Goal: Transaction & Acquisition: Purchase product/service

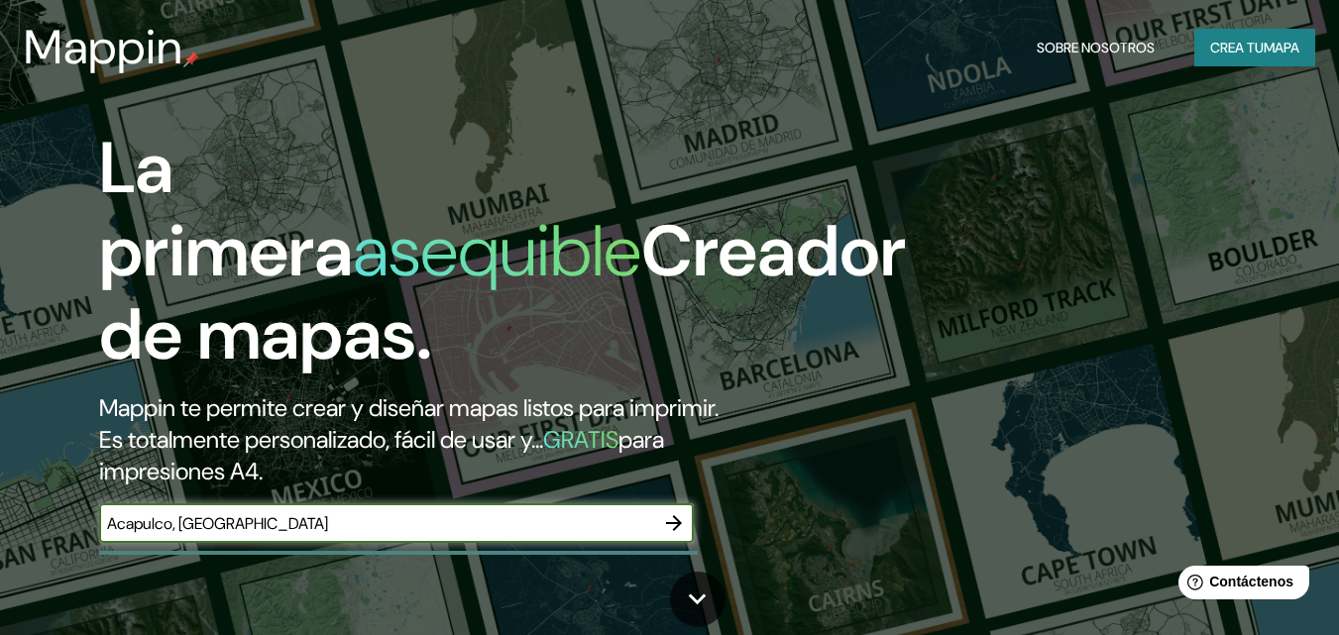
type input "Acapulco, [GEOGRAPHIC_DATA]"
click at [684, 526] on icon "button" at bounding box center [674, 523] width 24 height 24
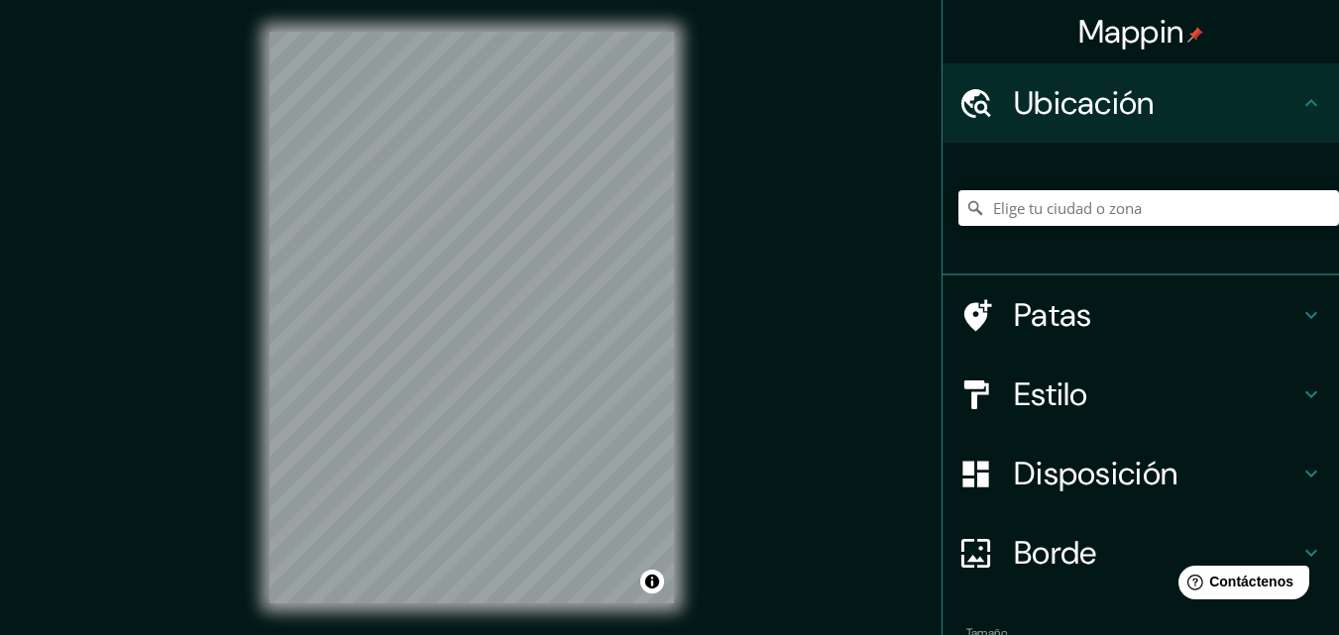
scroll to position [32, 0]
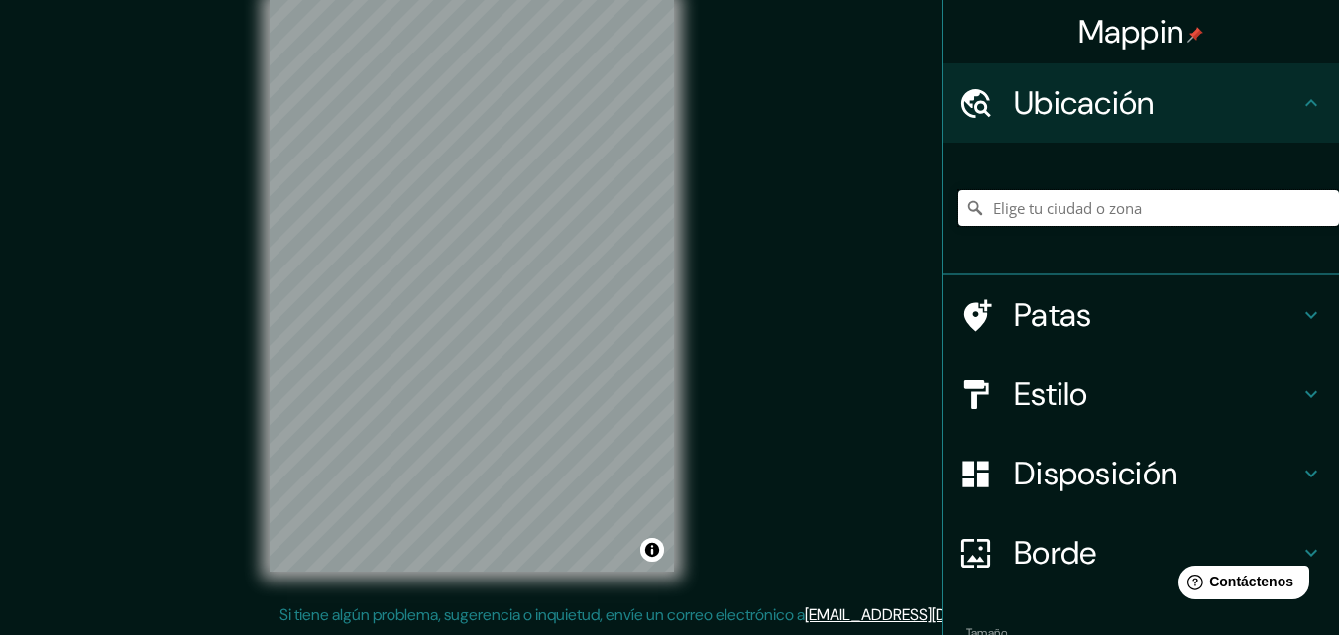
click at [1057, 214] on input "Elige tu ciudad o zona" at bounding box center [1148, 208] width 381 height 36
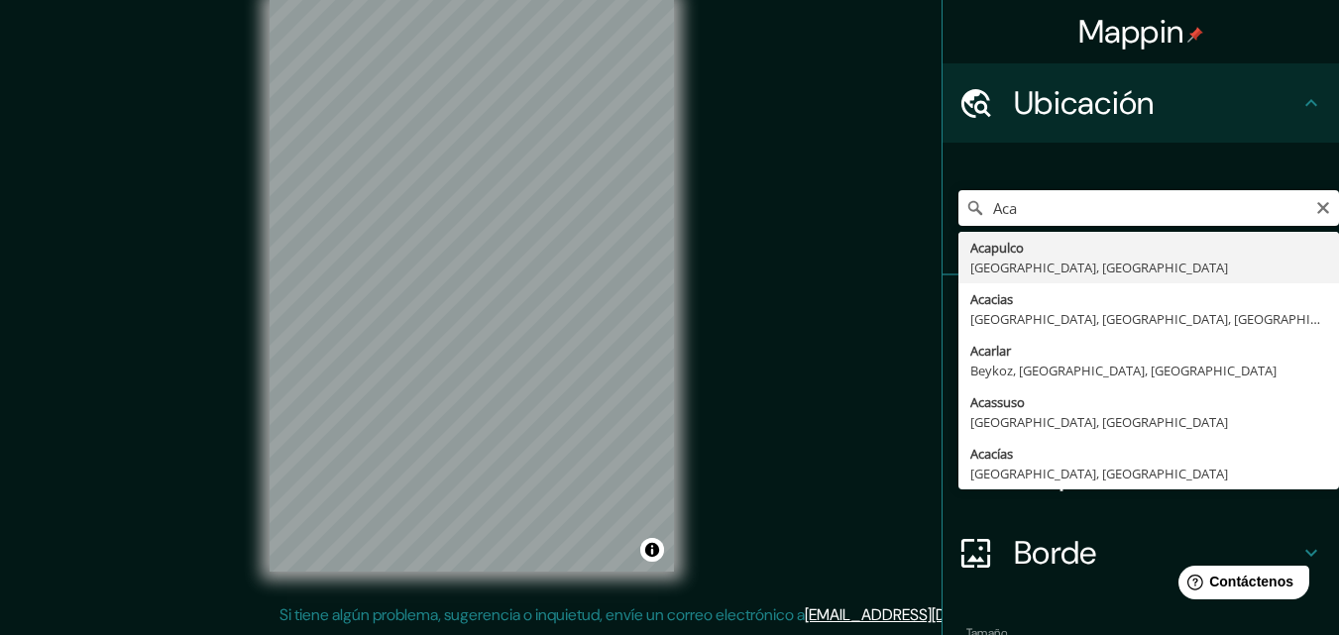
type input "Acapulco, [GEOGRAPHIC_DATA], [GEOGRAPHIC_DATA]"
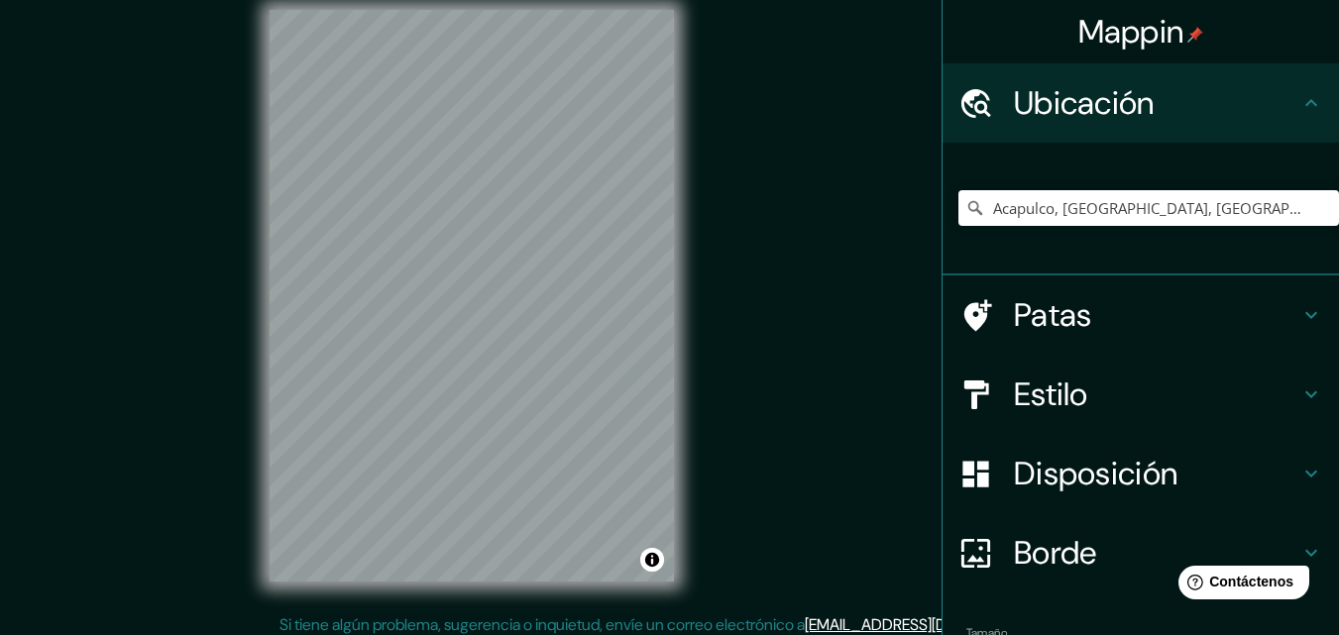
scroll to position [0, 0]
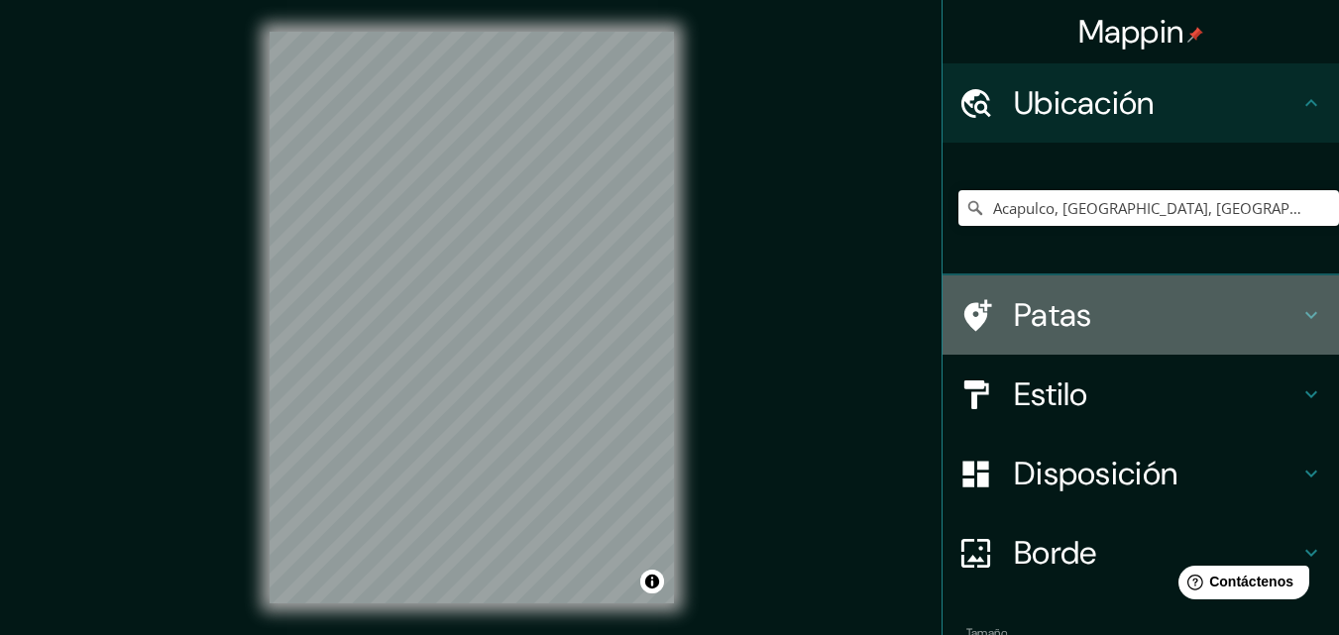
click at [1017, 321] on font "Patas" at bounding box center [1053, 315] width 78 height 42
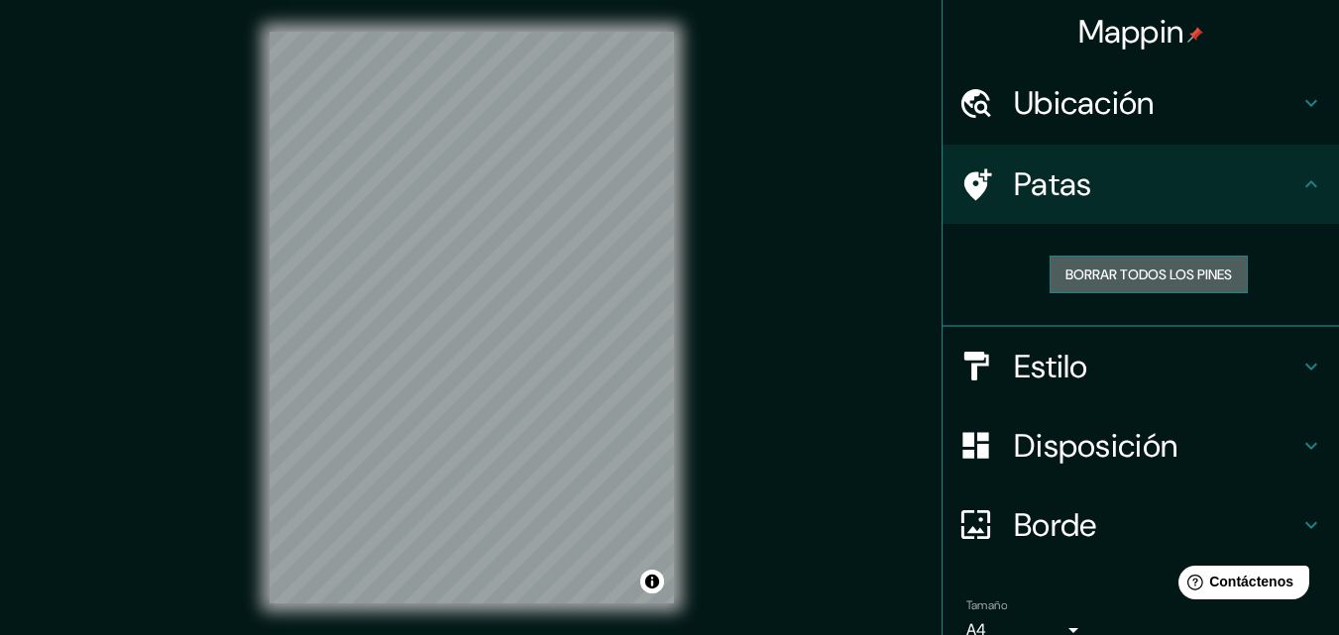
click at [1091, 276] on font "Borrar todos los pines" at bounding box center [1148, 275] width 167 height 18
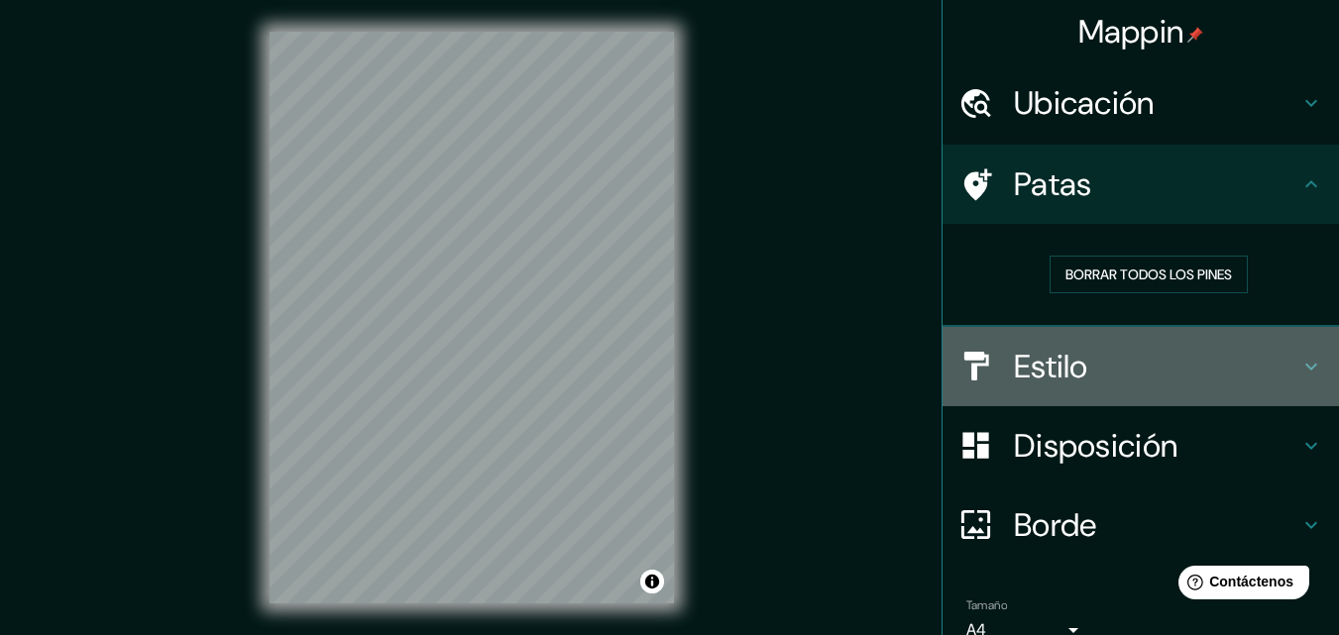
click at [1027, 365] on font "Estilo" at bounding box center [1051, 367] width 74 height 42
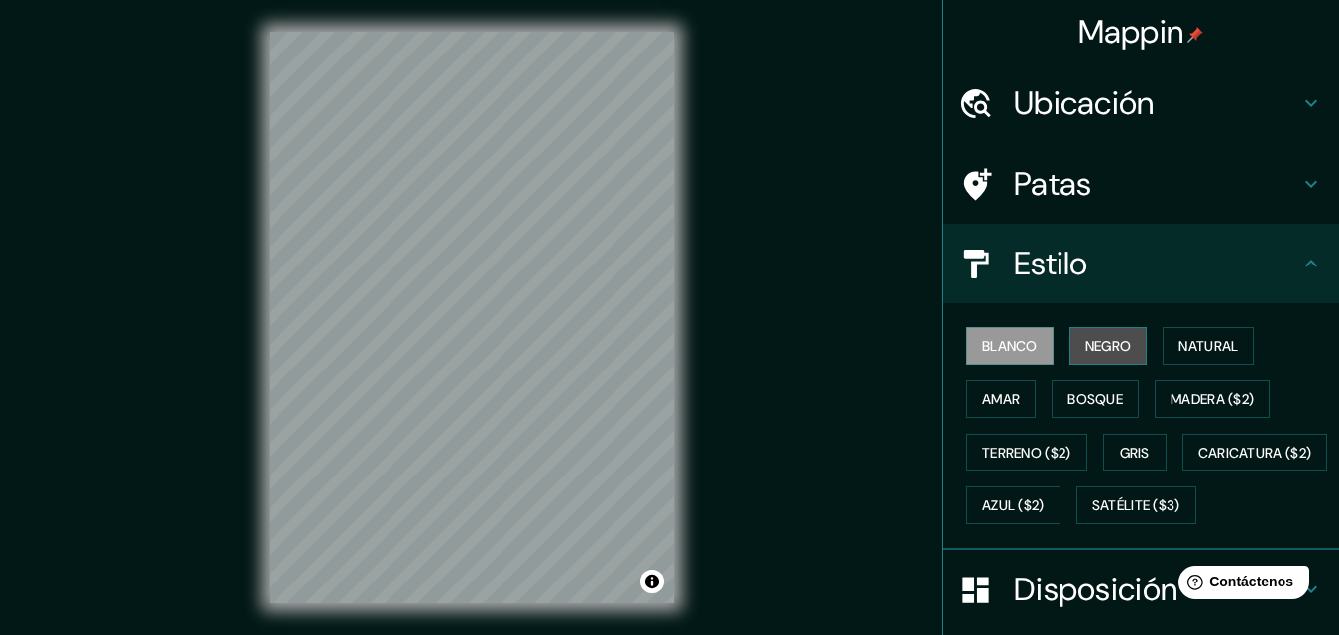
click at [1085, 348] on font "Negro" at bounding box center [1108, 346] width 47 height 18
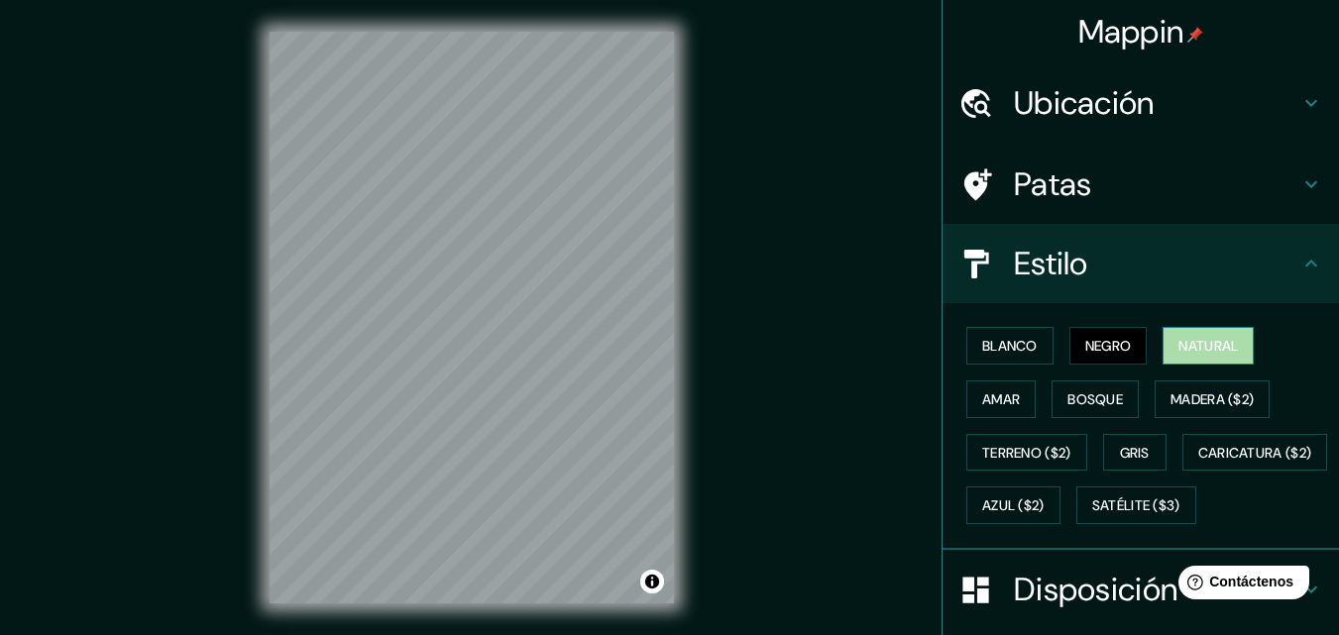
click at [1178, 339] on font "Natural" at bounding box center [1207, 346] width 59 height 18
click at [966, 400] on button "Amar" at bounding box center [1000, 400] width 69 height 38
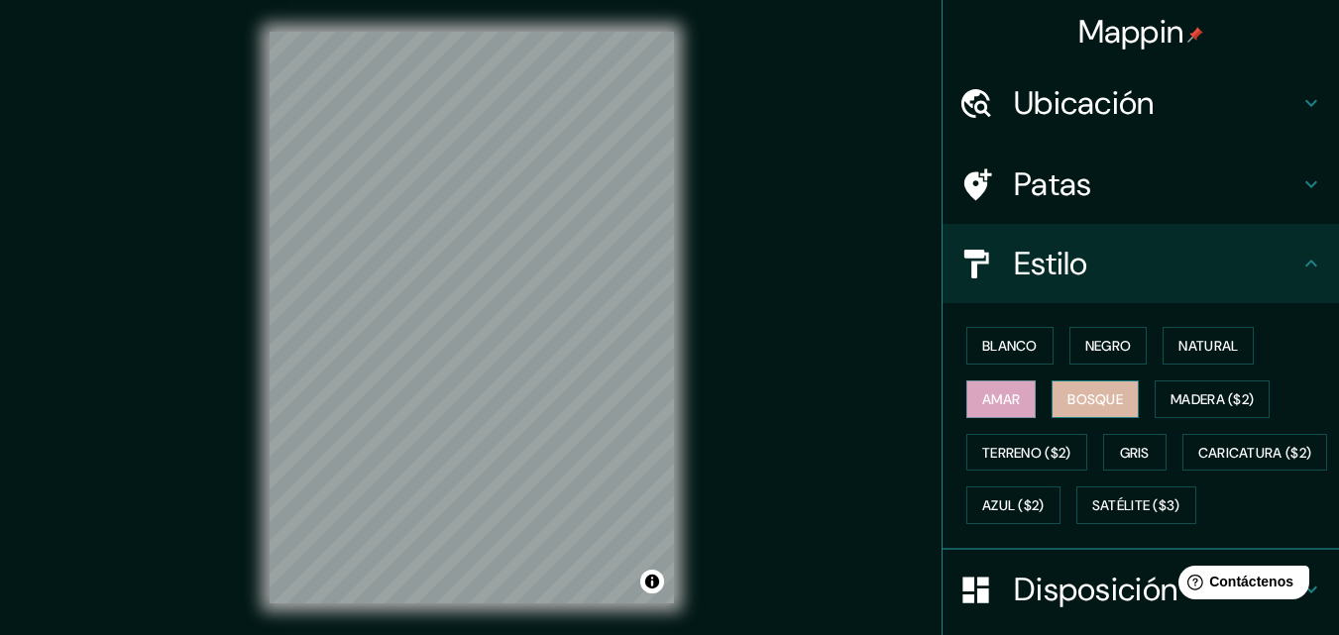
click at [1052, 403] on button "Bosque" at bounding box center [1095, 400] width 87 height 38
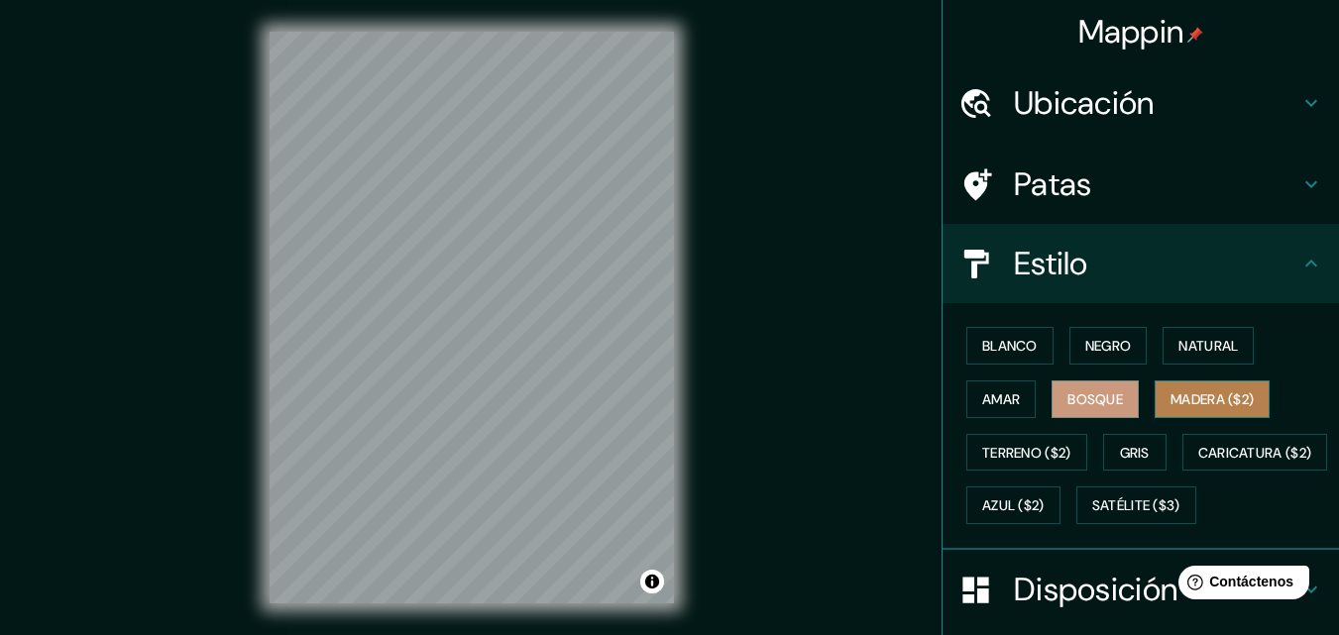
click at [1191, 394] on font "Madera ($2)" at bounding box center [1211, 399] width 83 height 18
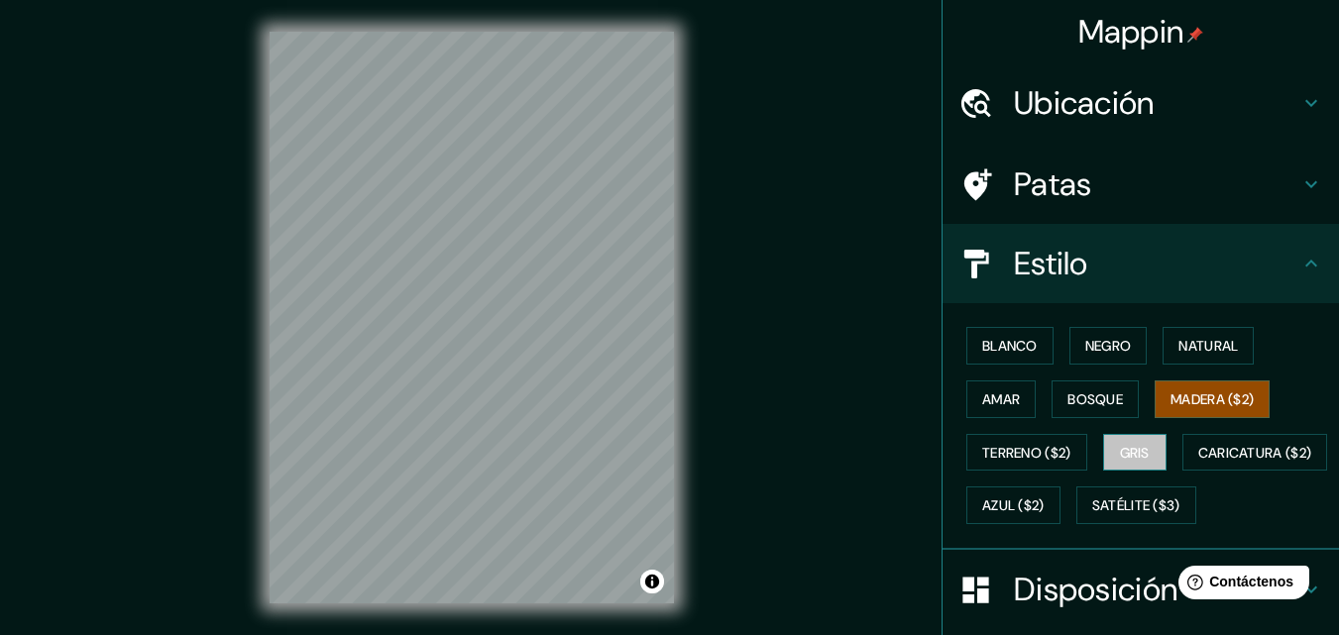
click at [1147, 449] on button "Gris" at bounding box center [1134, 453] width 63 height 38
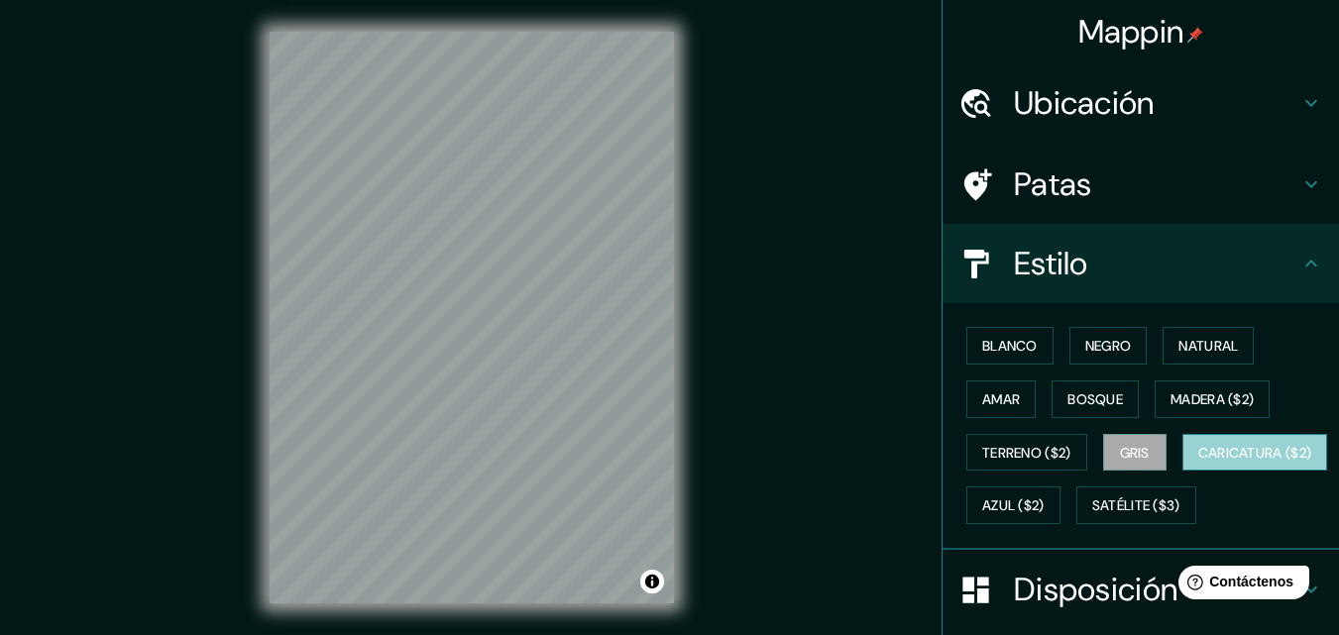
click at [1182, 472] on button "Caricatura ($2)" at bounding box center [1255, 453] width 146 height 38
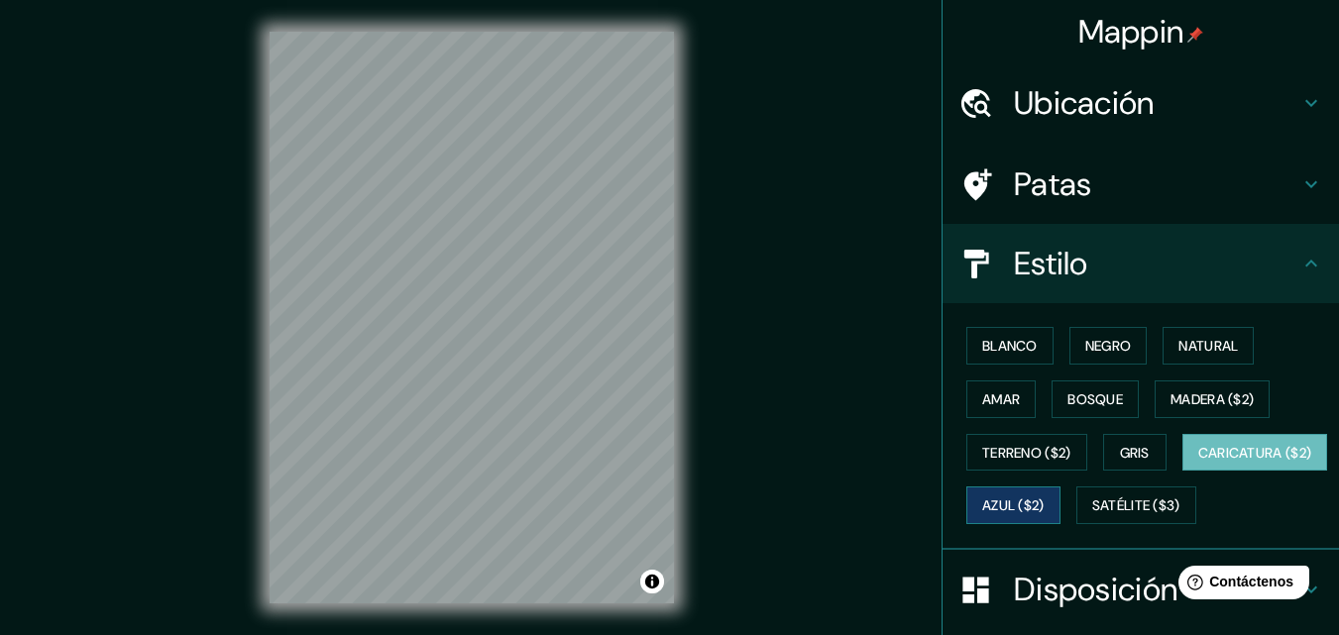
click at [1045, 508] on font "Azul ($2)" at bounding box center [1013, 507] width 62 height 18
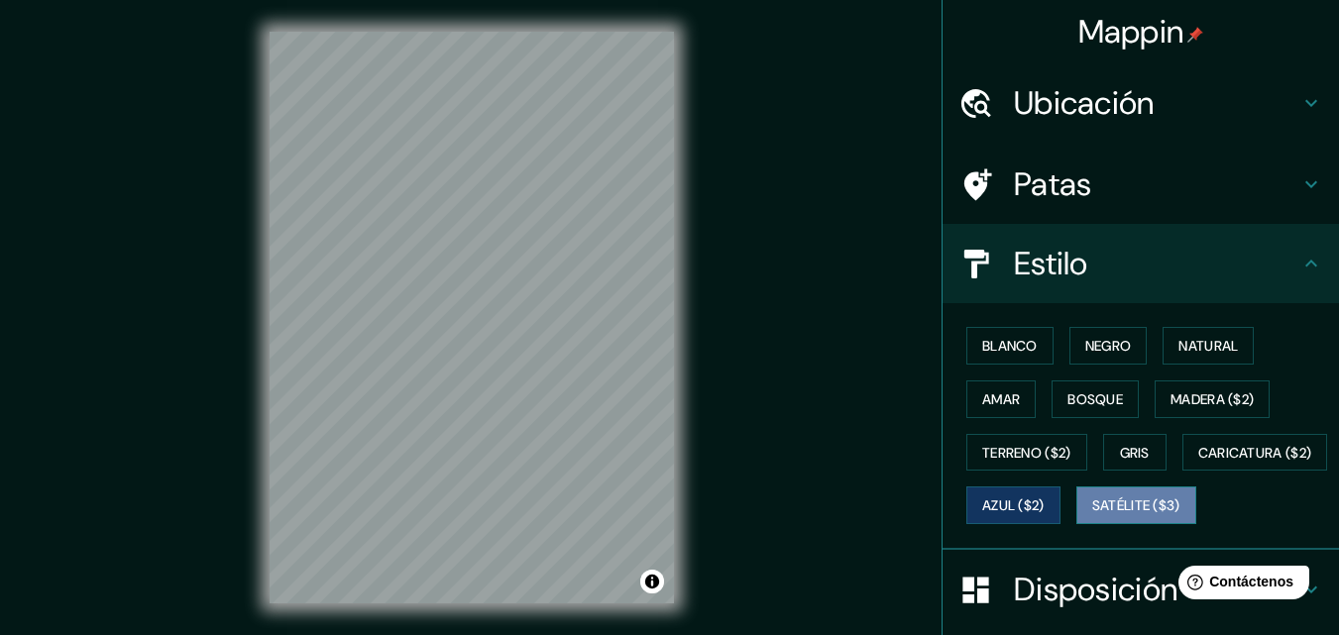
click at [1092, 515] on font "Satélite ($3)" at bounding box center [1136, 507] width 88 height 18
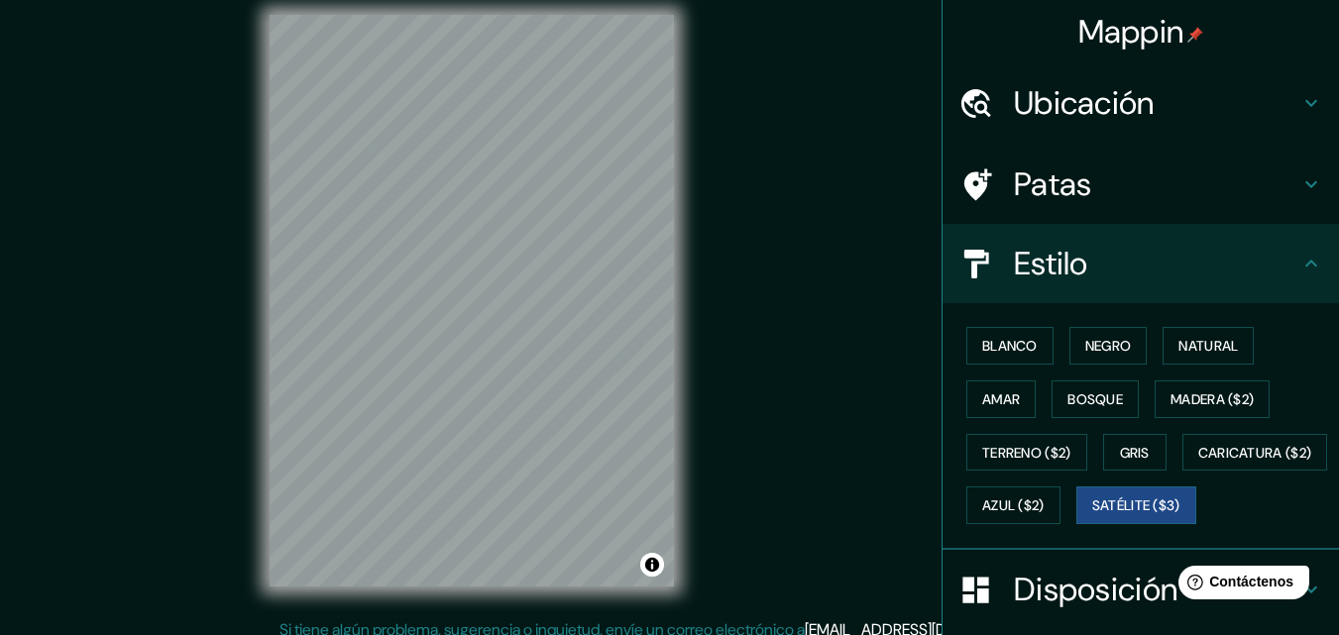
scroll to position [20, 0]
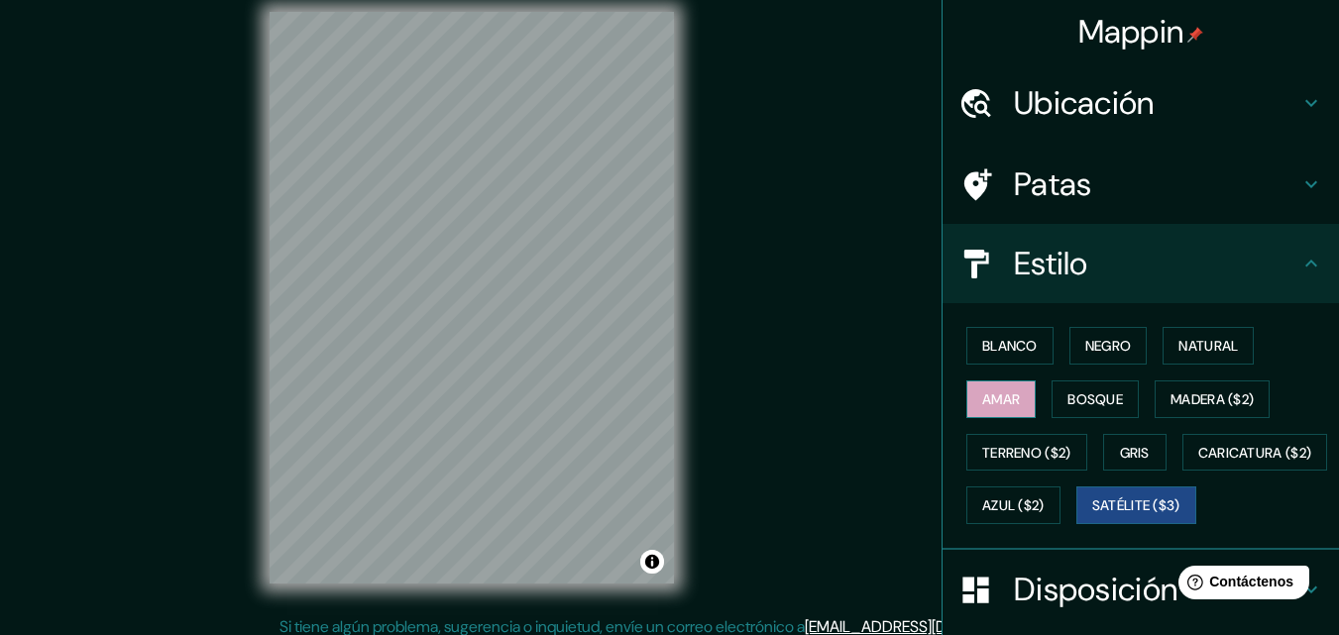
click at [982, 391] on font "Amar" at bounding box center [1001, 399] width 38 height 18
click at [1072, 395] on font "Bosque" at bounding box center [1095, 399] width 56 height 18
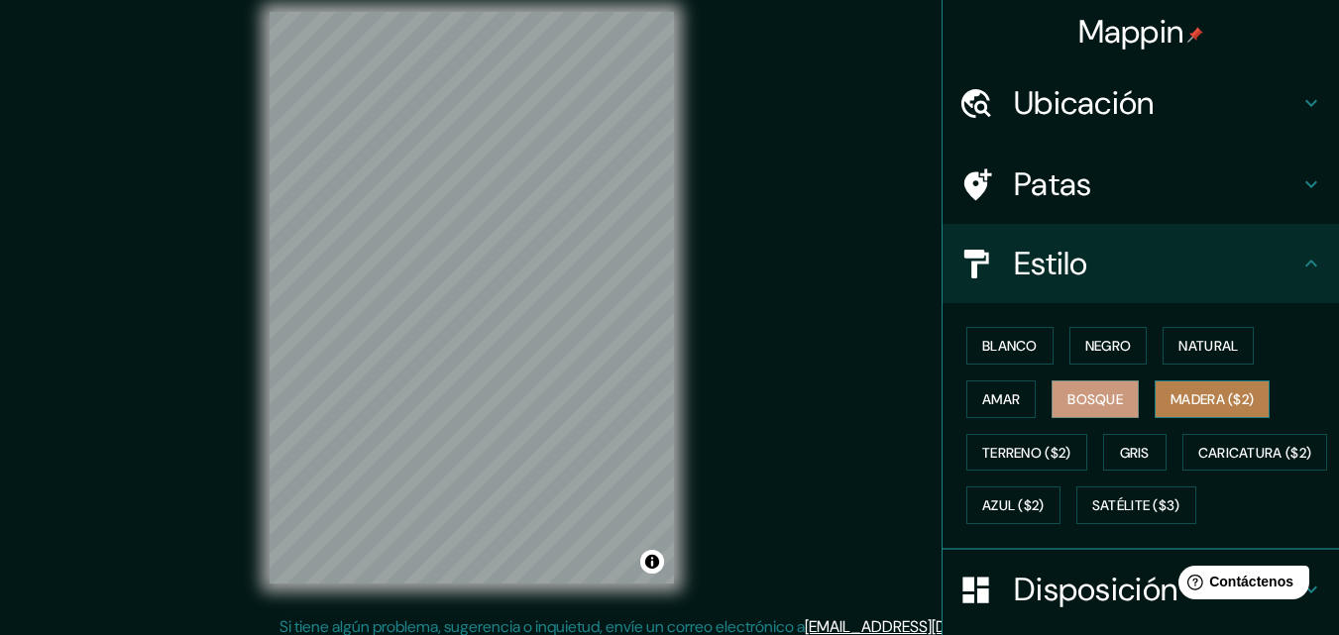
click at [1181, 392] on font "Madera ($2)" at bounding box center [1211, 399] width 83 height 18
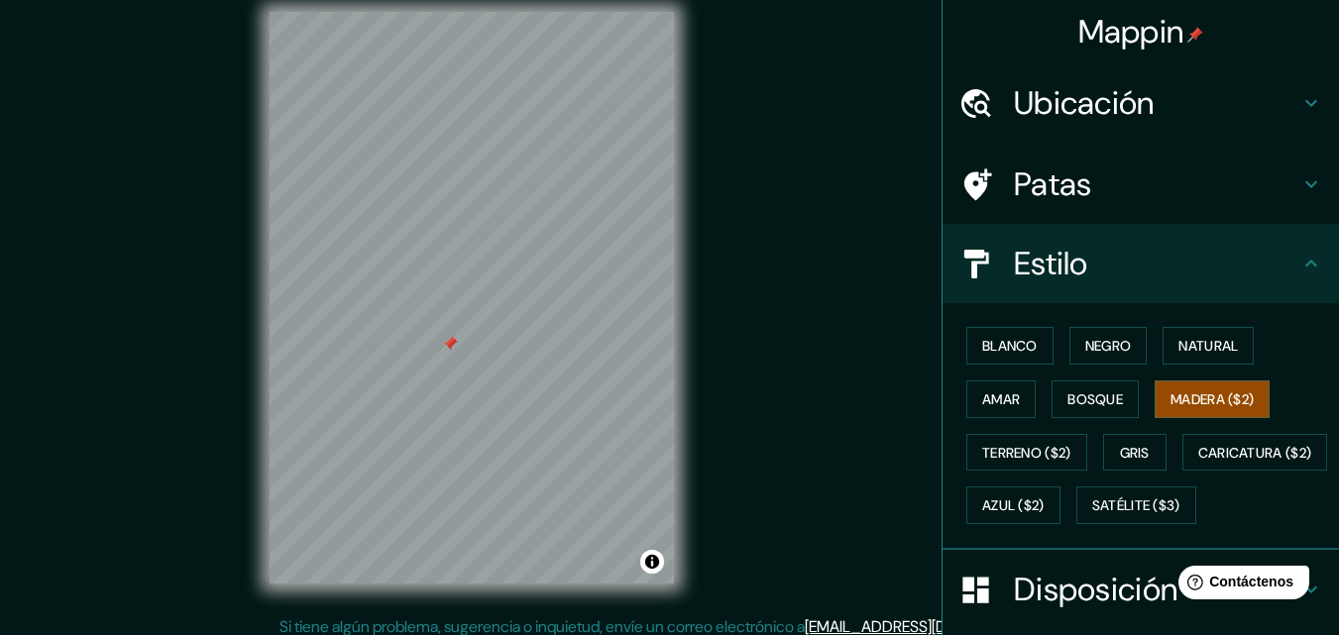
click at [458, 337] on div at bounding box center [450, 344] width 16 height 16
drag, startPoint x: 465, startPoint y: 328, endPoint x: 495, endPoint y: 325, distance: 29.9
click at [452, 341] on div at bounding box center [444, 349] width 16 height 16
click at [962, 184] on icon at bounding box center [975, 184] width 35 height 35
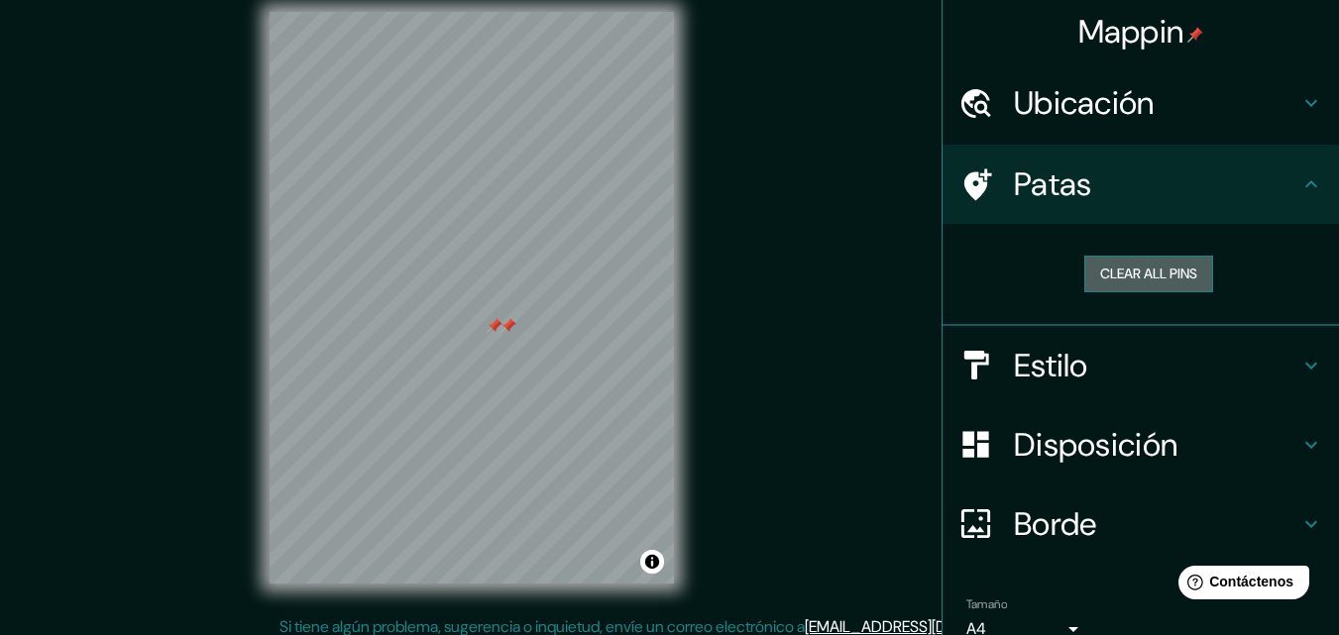
click at [1094, 275] on button "Clear all pins" at bounding box center [1148, 274] width 129 height 37
drag, startPoint x: 982, startPoint y: 182, endPoint x: 861, endPoint y: 251, distance: 138.9
click at [983, 182] on div at bounding box center [986, 184] width 56 height 35
click at [1051, 353] on font "Estilo" at bounding box center [1051, 366] width 74 height 42
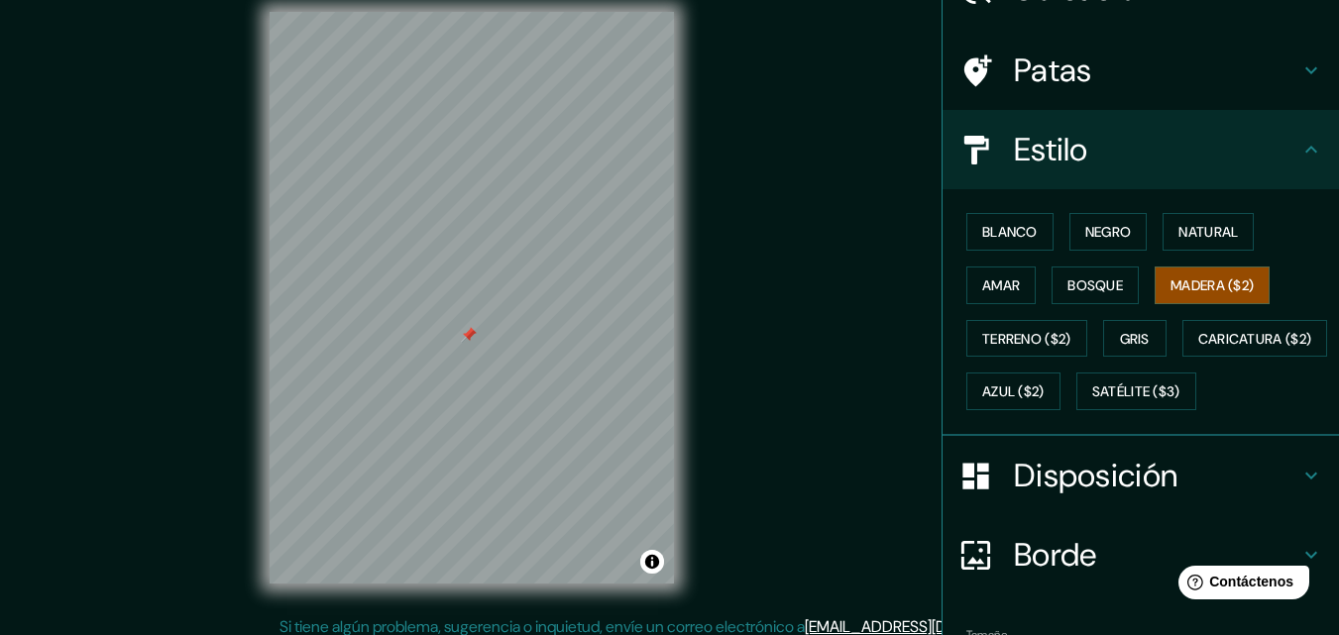
scroll to position [0, 0]
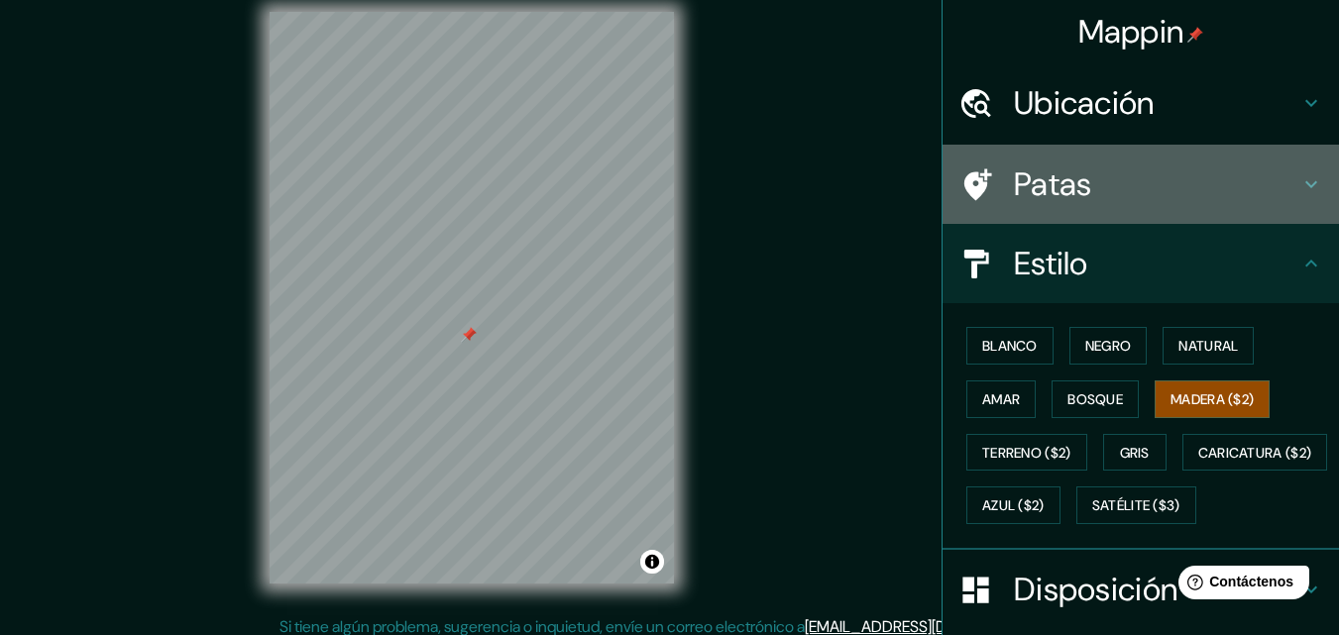
click at [1091, 185] on h4 "Patas" at bounding box center [1156, 185] width 285 height 40
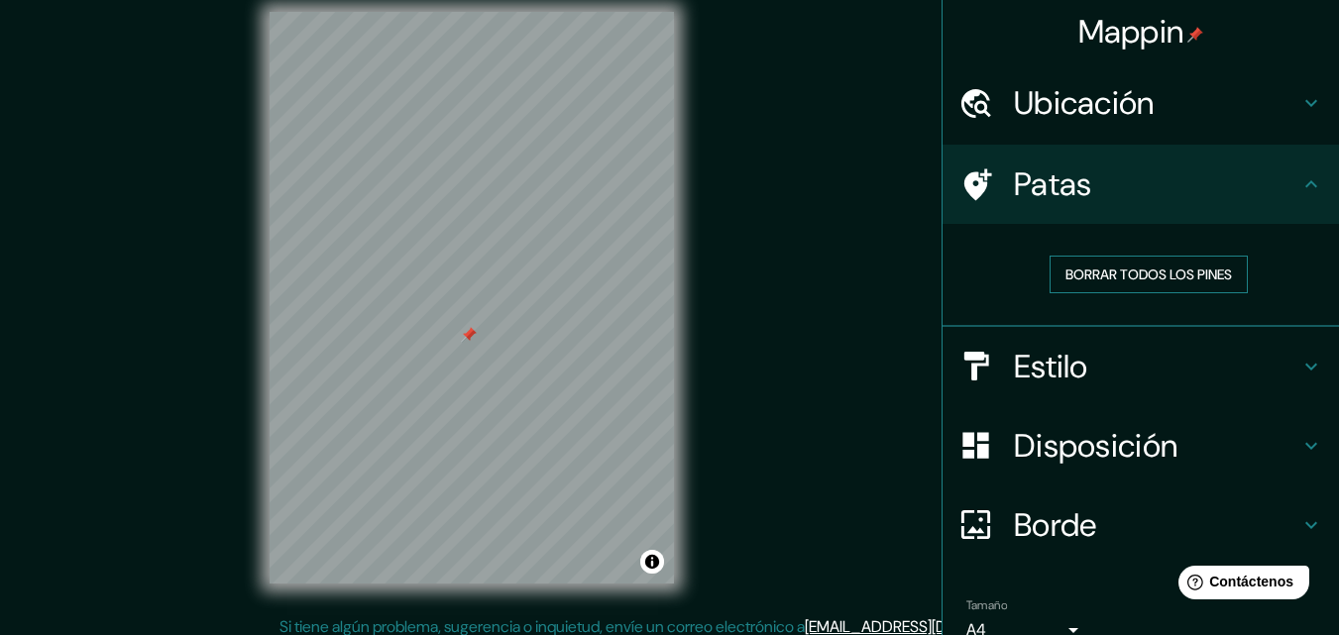
click at [1091, 270] on font "Borrar todos los pines" at bounding box center [1148, 275] width 167 height 18
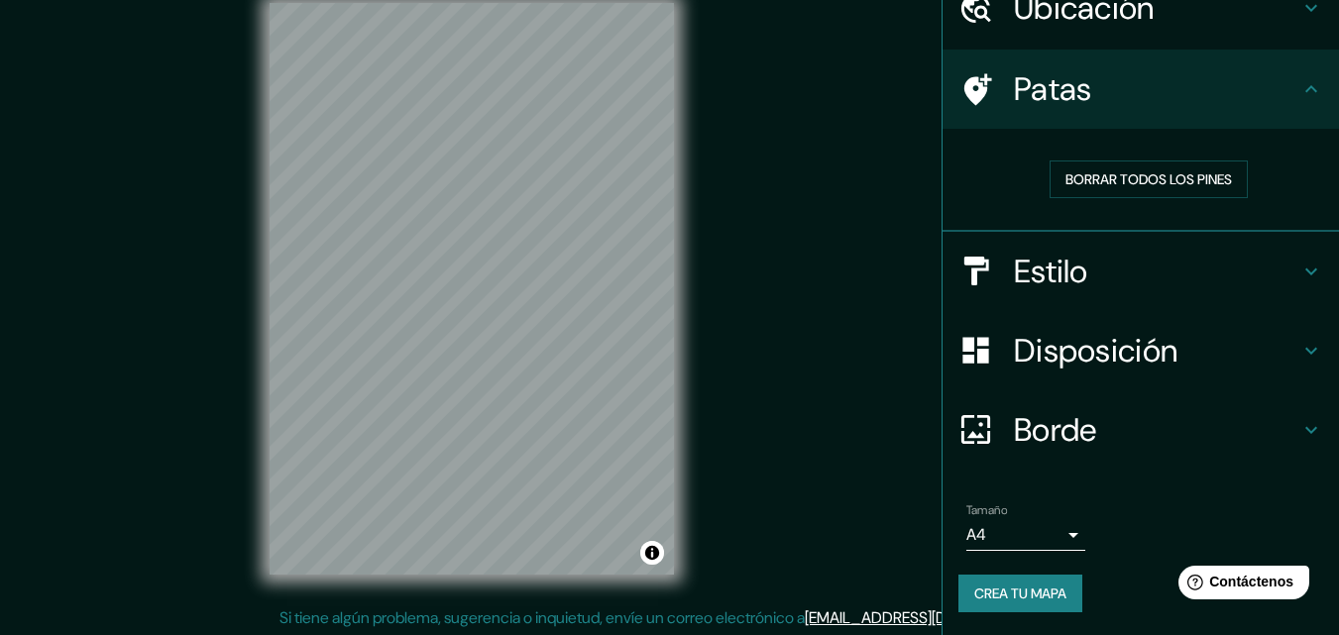
scroll to position [32, 0]
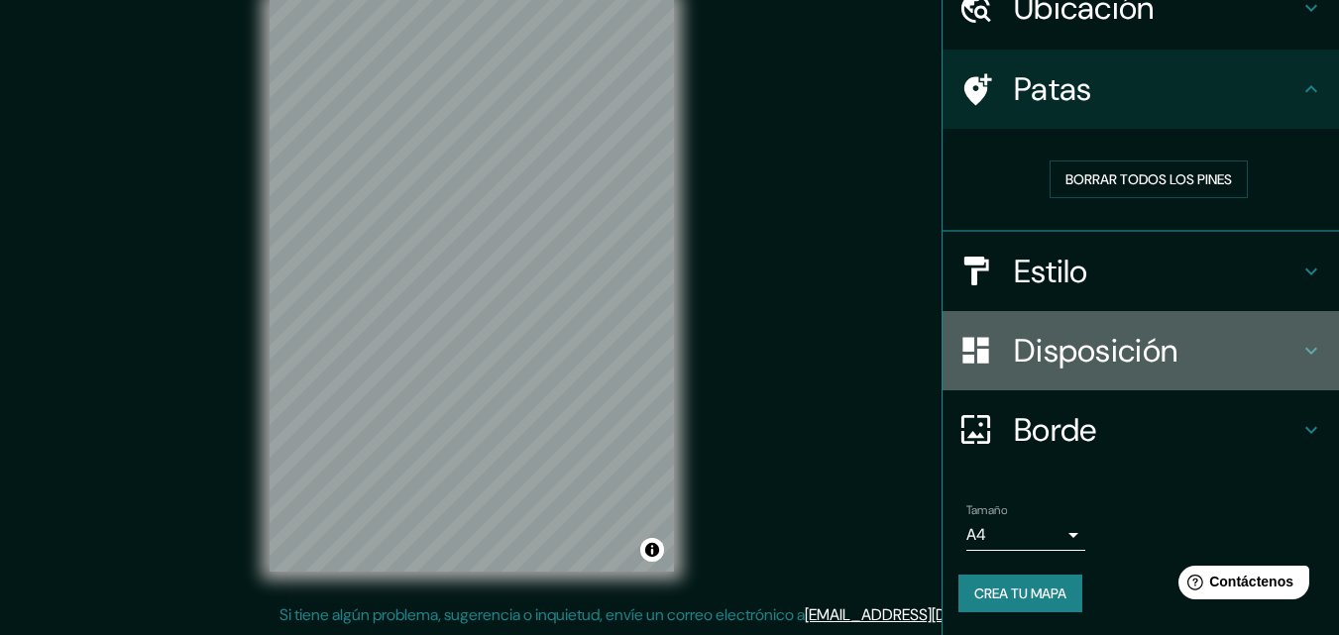
click at [1057, 365] on font "Disposición" at bounding box center [1096, 351] width 164 height 42
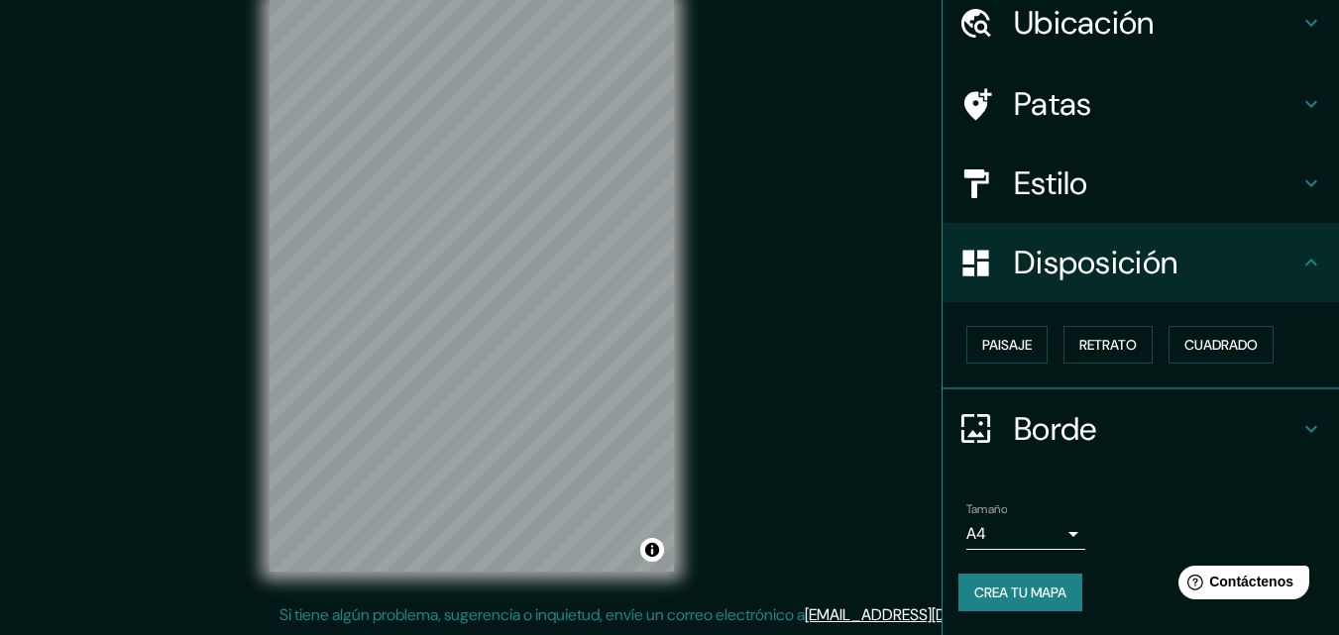
scroll to position [79, 0]
click at [1016, 350] on font "Paisaje" at bounding box center [1007, 346] width 50 height 18
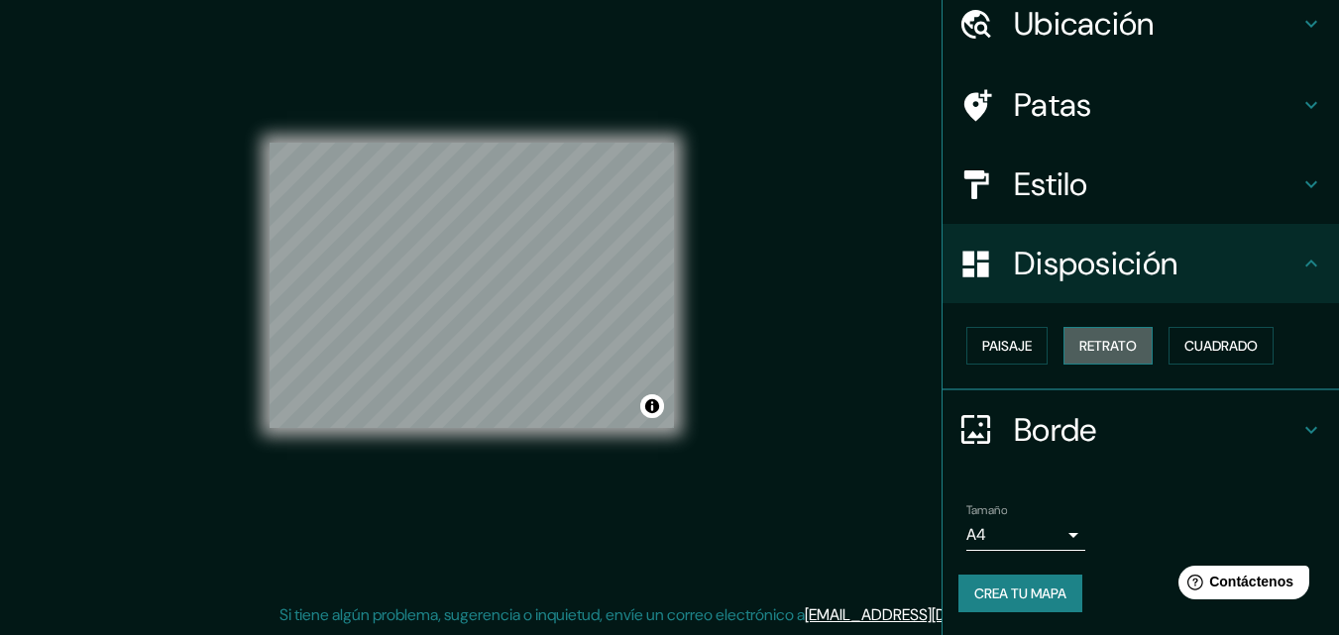
click at [1080, 354] on font "Retrato" at bounding box center [1107, 346] width 57 height 18
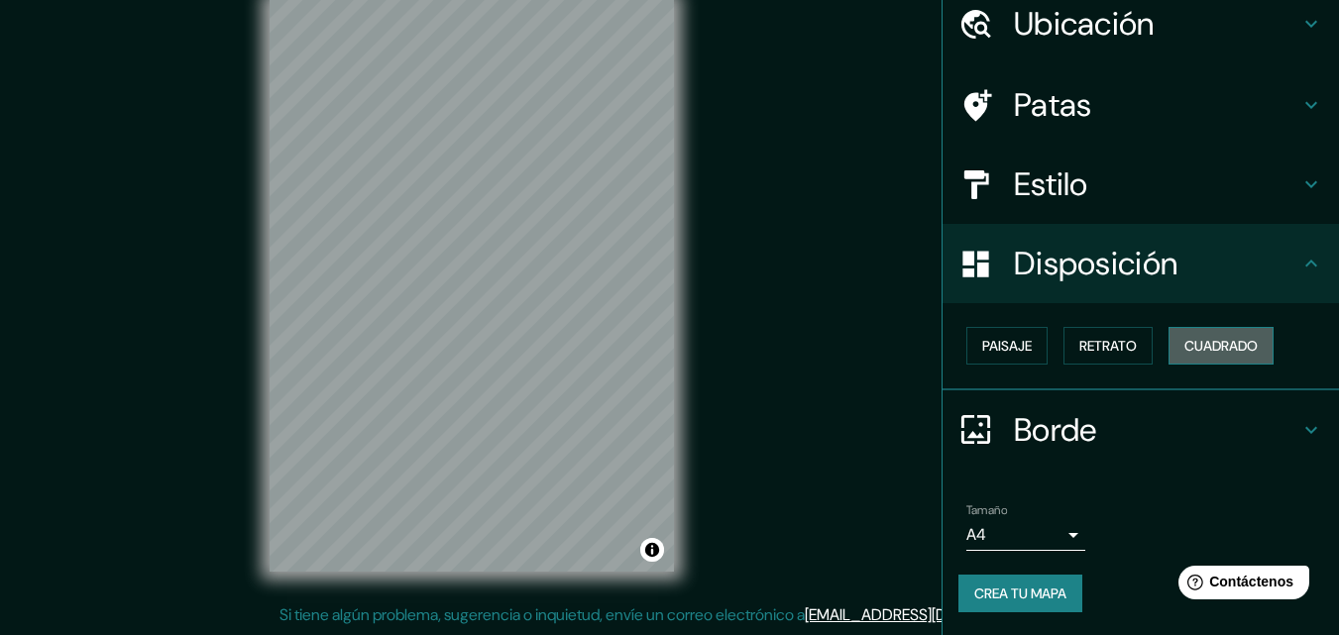
click at [1184, 335] on font "Cuadrado" at bounding box center [1220, 346] width 73 height 26
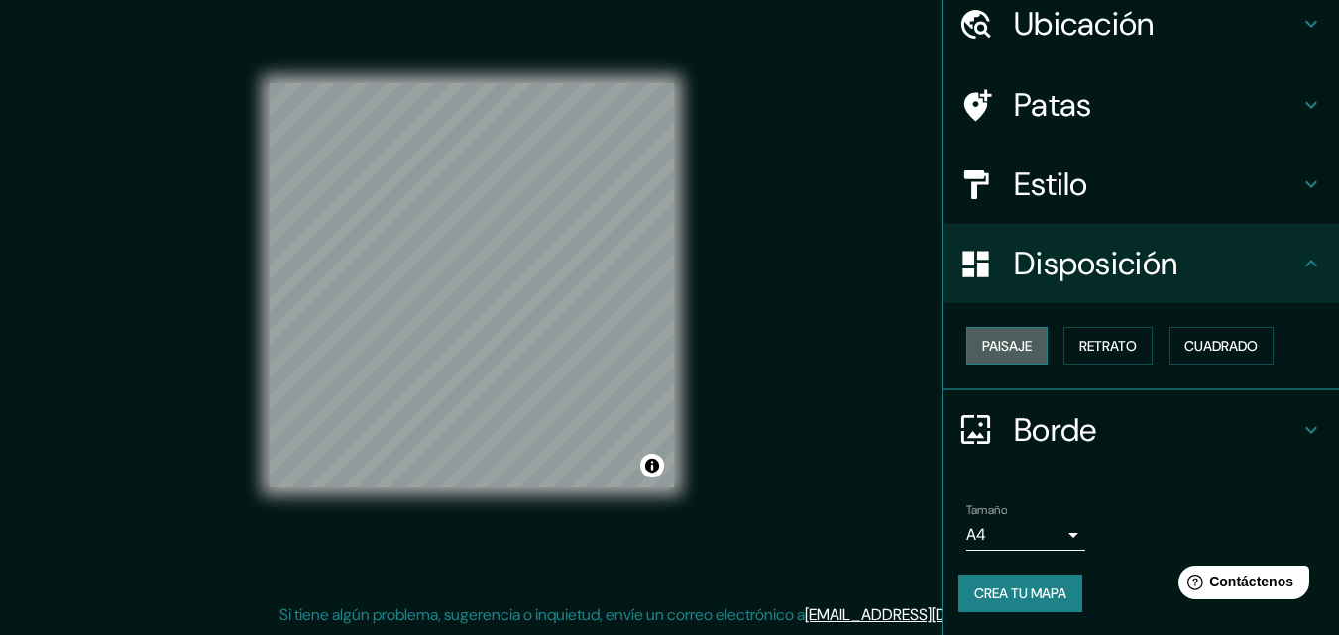
click at [997, 353] on font "Paisaje" at bounding box center [1007, 346] width 50 height 18
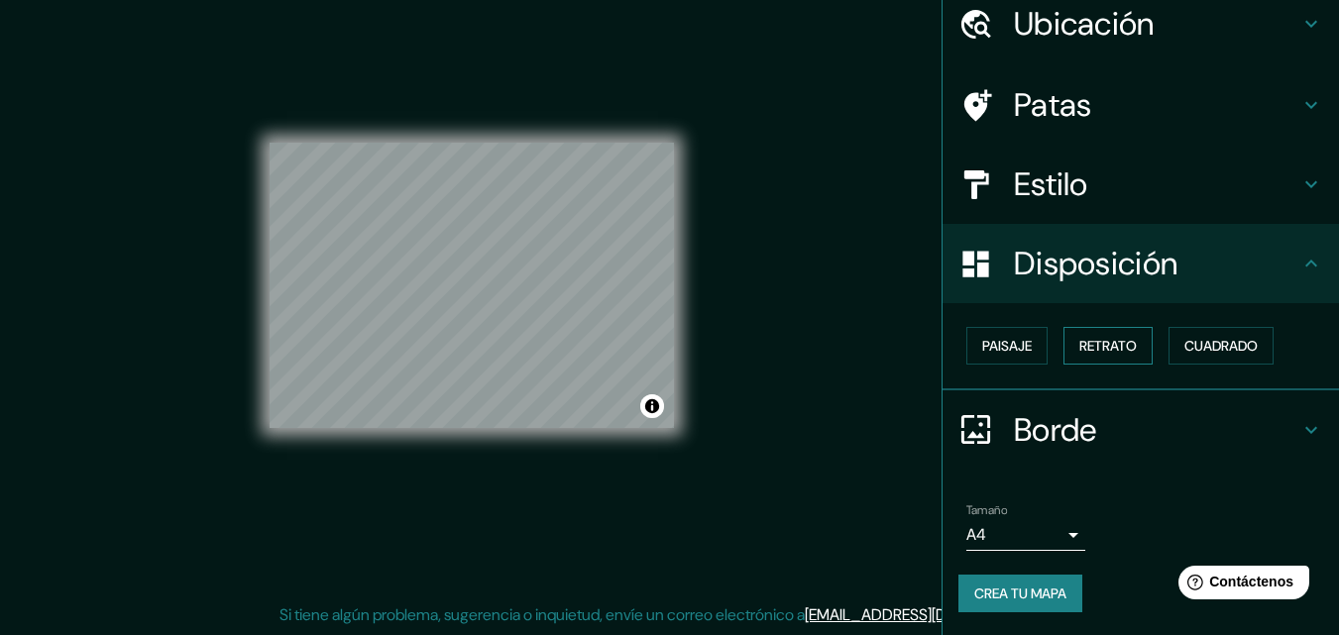
click at [1063, 340] on button "Retrato" at bounding box center [1107, 346] width 89 height 38
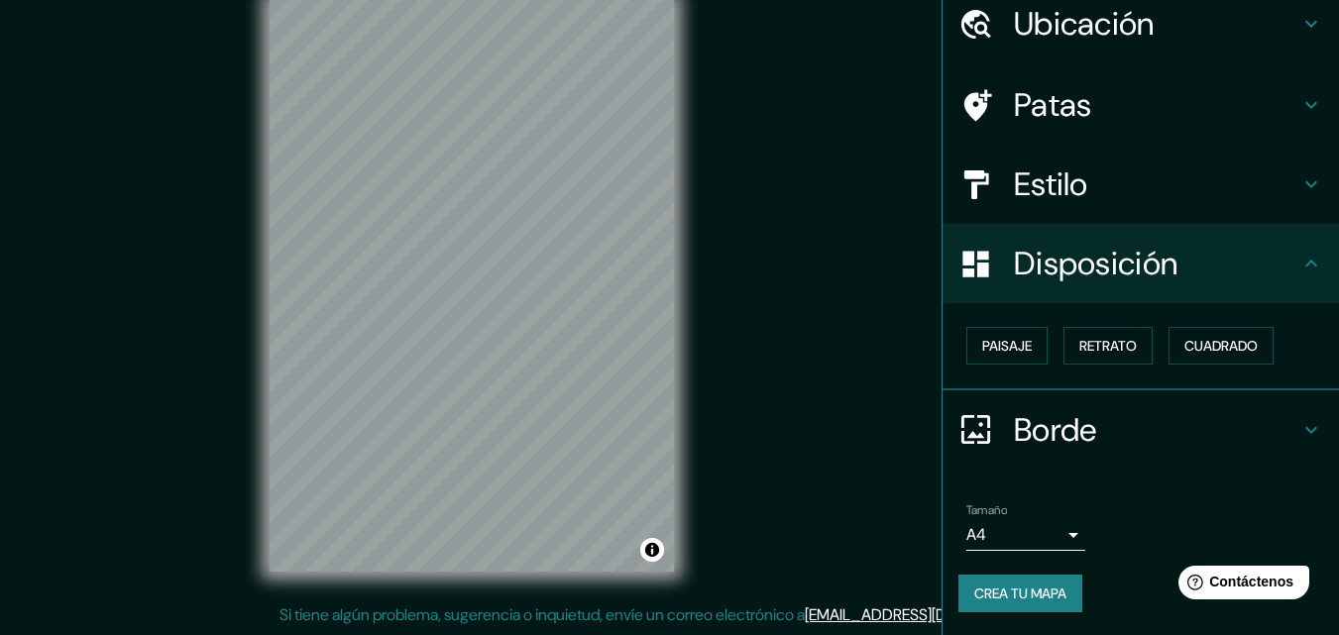
click at [1041, 171] on font "Estilo" at bounding box center [1051, 185] width 74 height 42
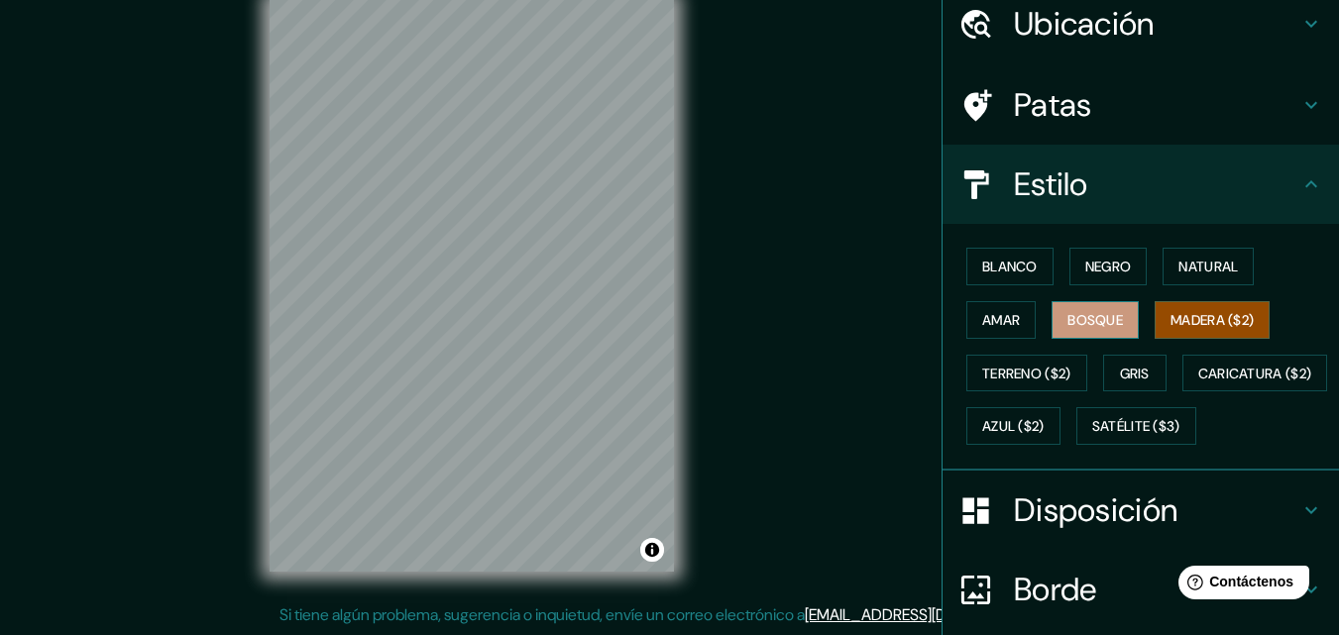
click at [1067, 315] on font "Bosque" at bounding box center [1095, 320] width 56 height 18
click at [1010, 332] on button "Amar" at bounding box center [1000, 320] width 69 height 38
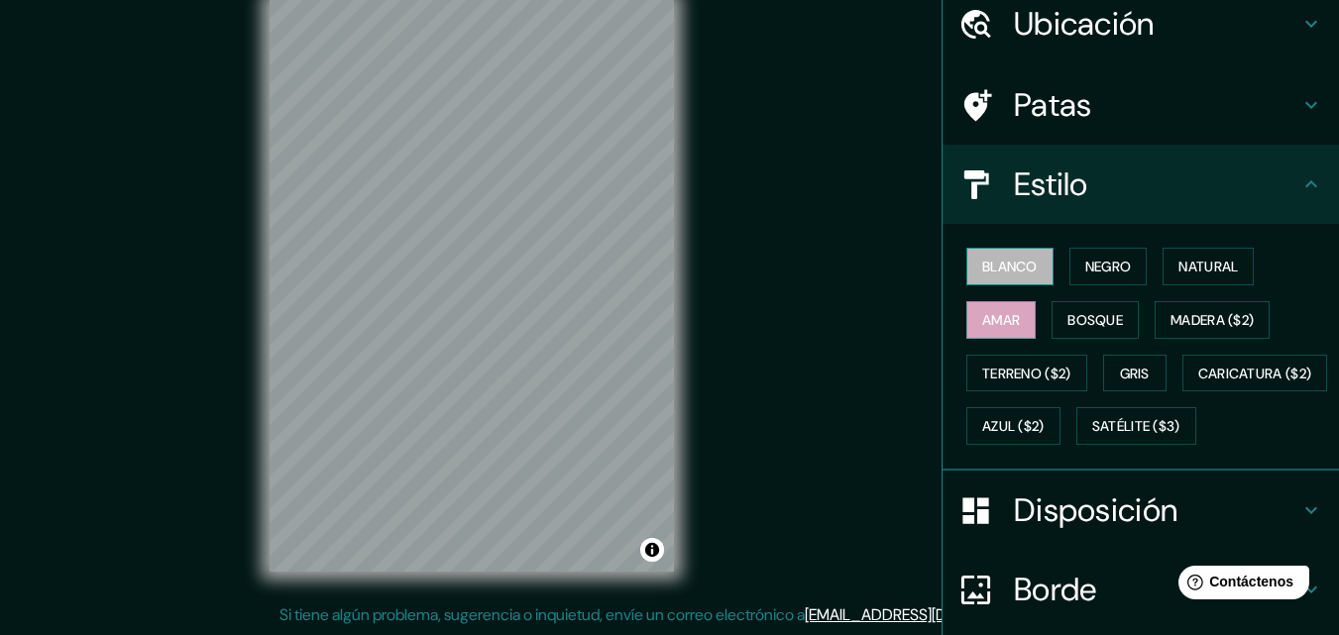
click at [1019, 277] on font "Blanco" at bounding box center [1010, 267] width 56 height 26
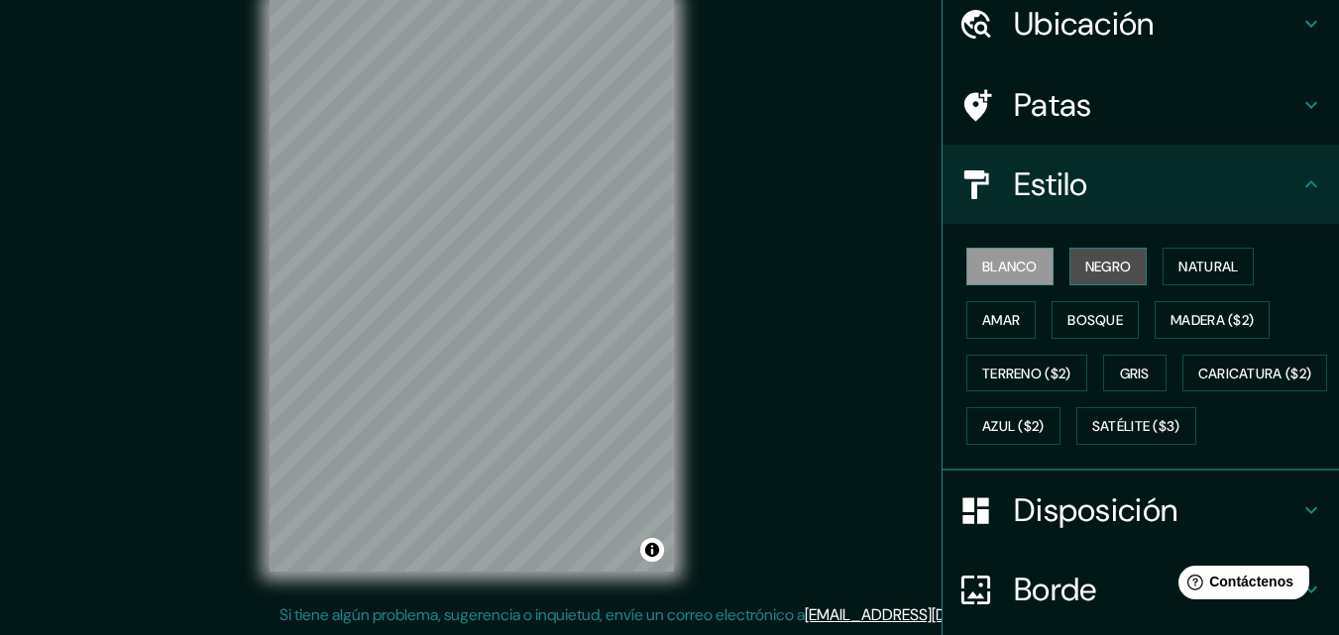
click at [1085, 264] on font "Negro" at bounding box center [1108, 267] width 47 height 18
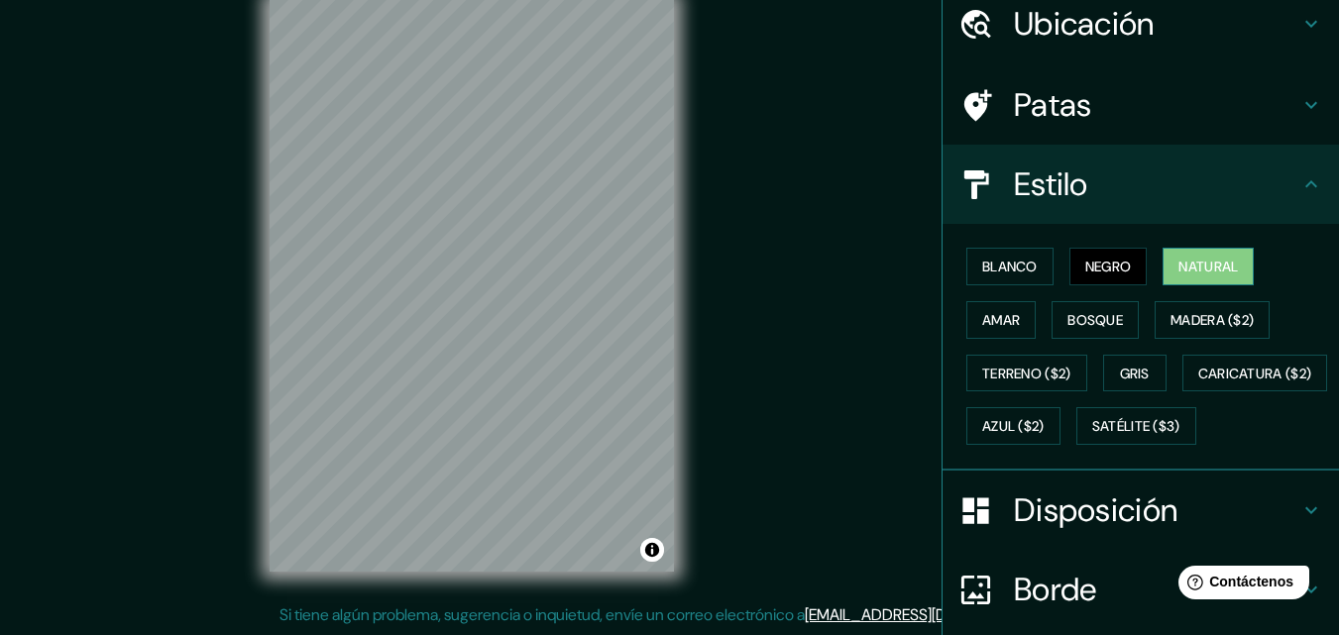
click at [1186, 265] on font "Natural" at bounding box center [1207, 267] width 59 height 18
click at [1009, 332] on button "Amar" at bounding box center [1000, 320] width 69 height 38
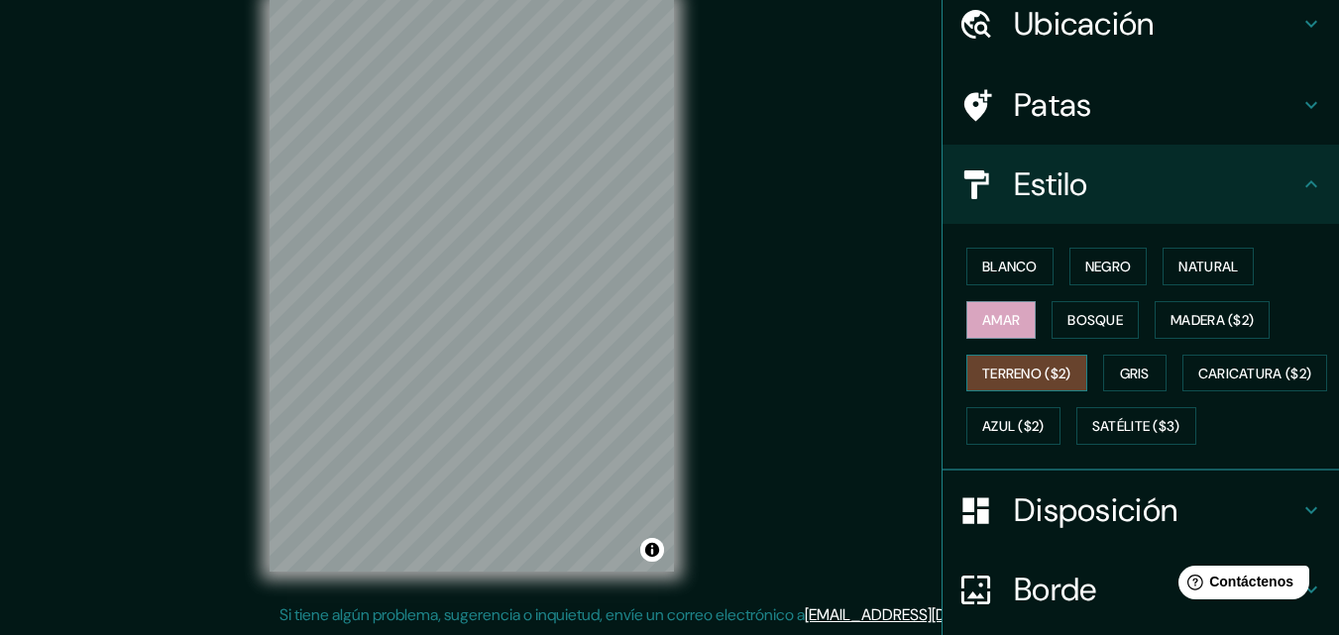
click at [1031, 380] on font "Terreno ($2)" at bounding box center [1026, 374] width 89 height 18
click at [1106, 361] on button "Gris" at bounding box center [1134, 374] width 63 height 38
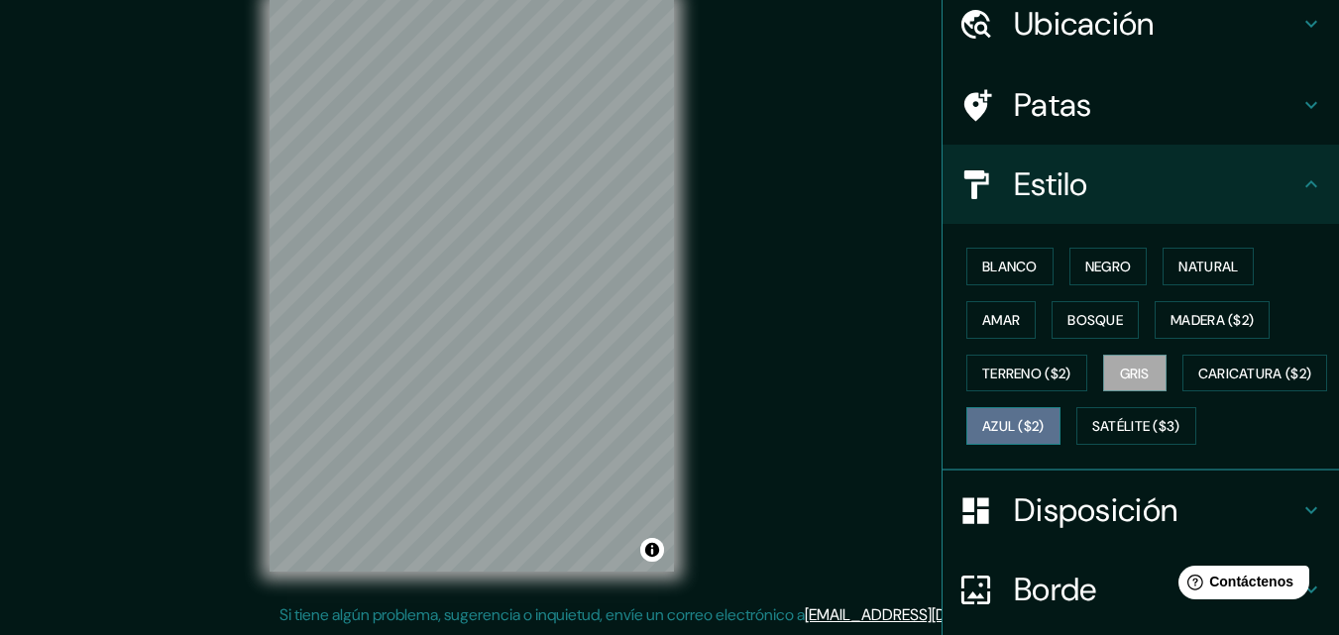
click at [1045, 431] on font "Azul ($2)" at bounding box center [1013, 427] width 62 height 18
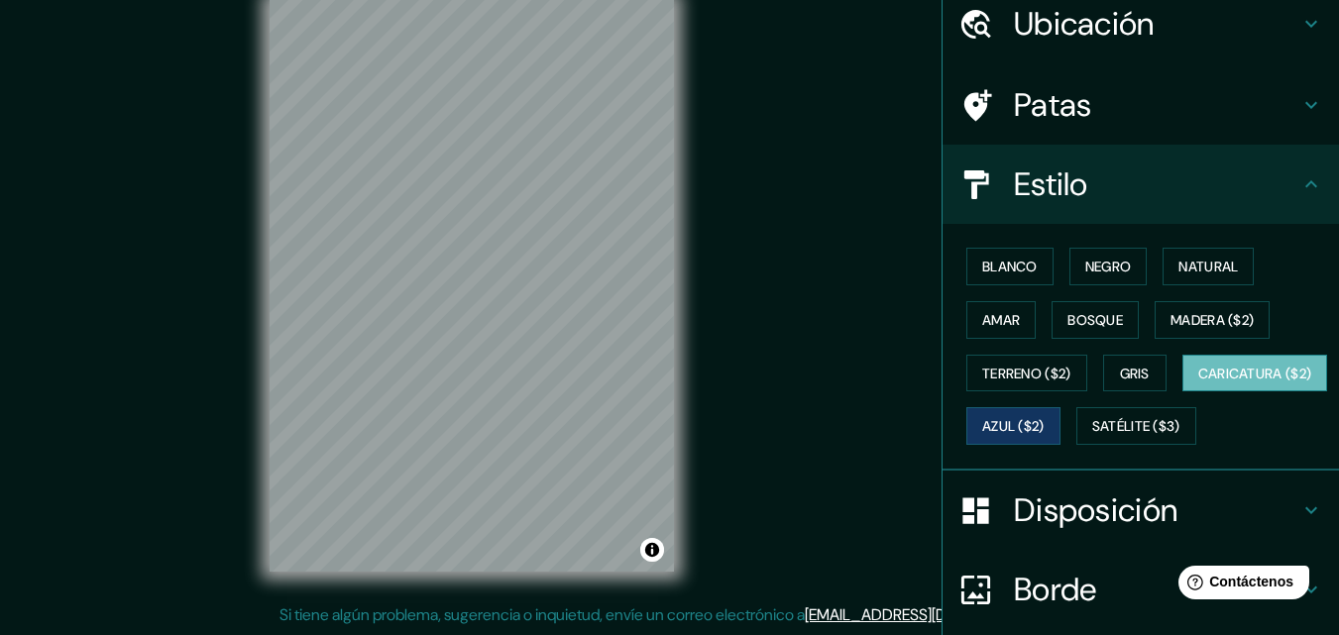
click at [1182, 392] on button "Caricatura ($2)" at bounding box center [1255, 374] width 146 height 38
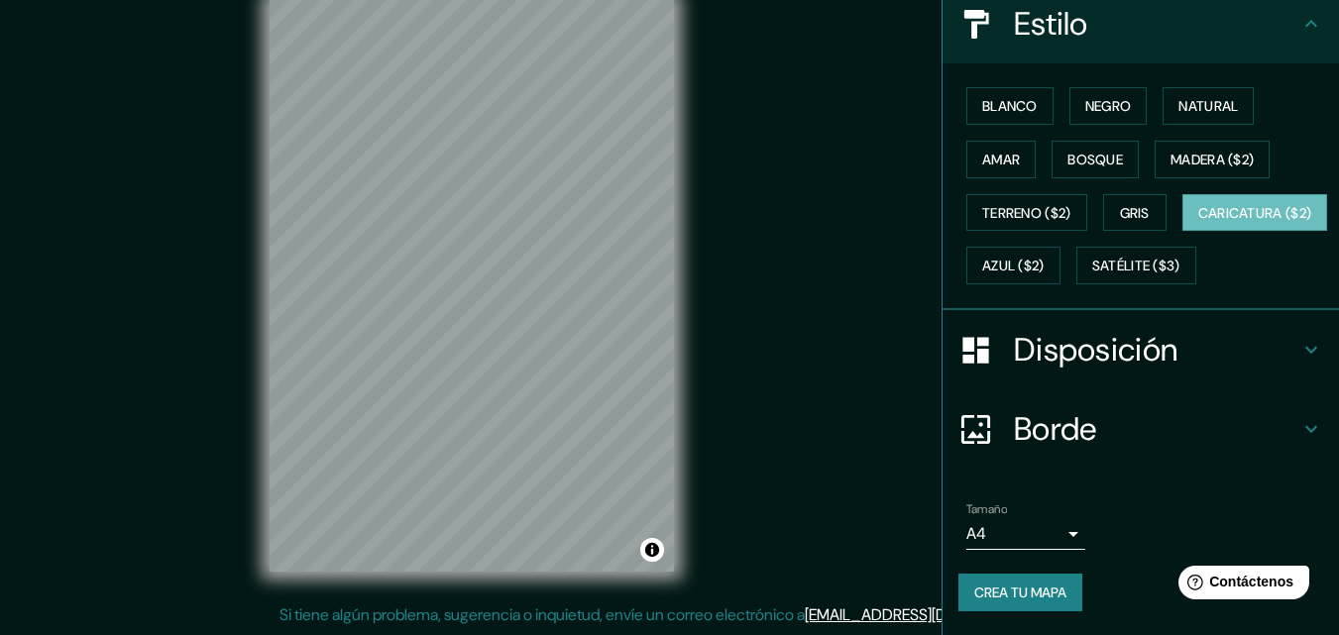
scroll to position [292, 0]
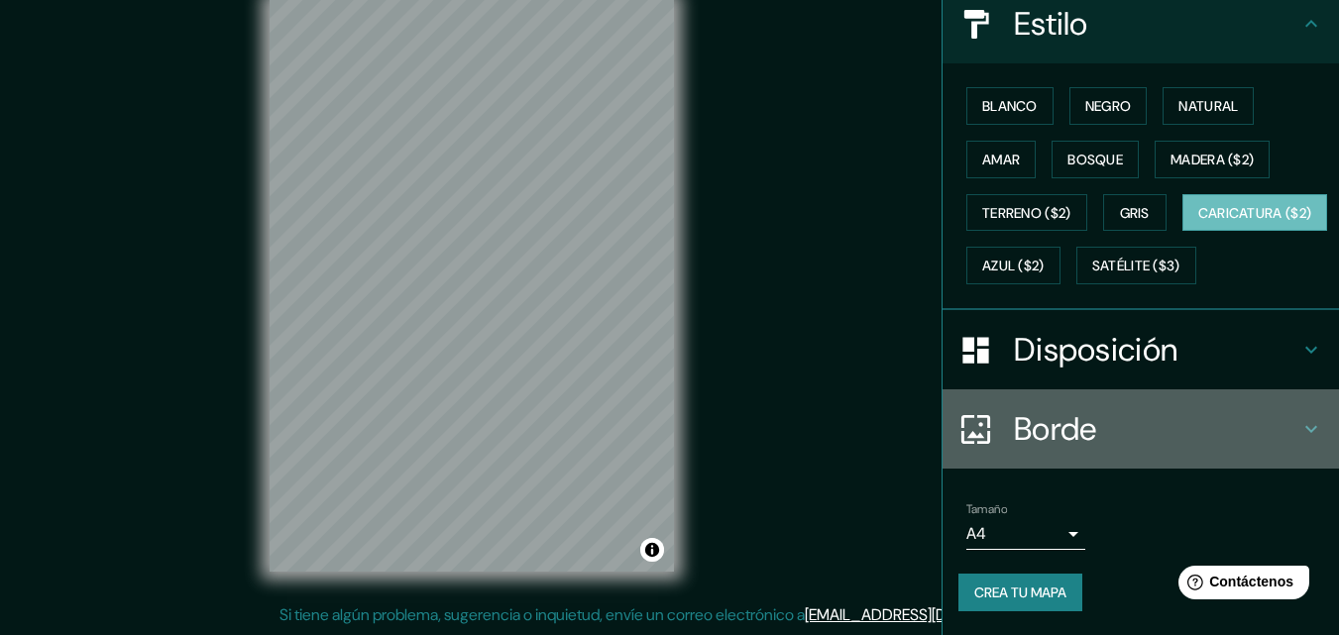
click at [1056, 421] on font "Borde" at bounding box center [1055, 429] width 83 height 42
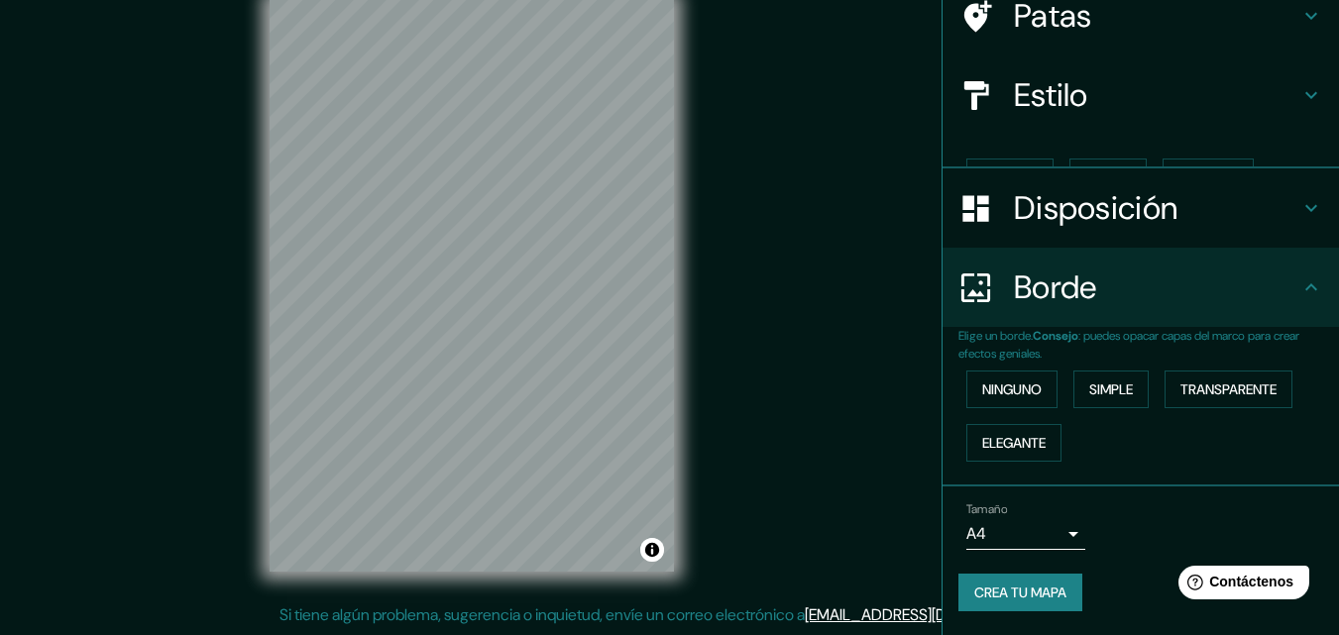
scroll to position [135, 0]
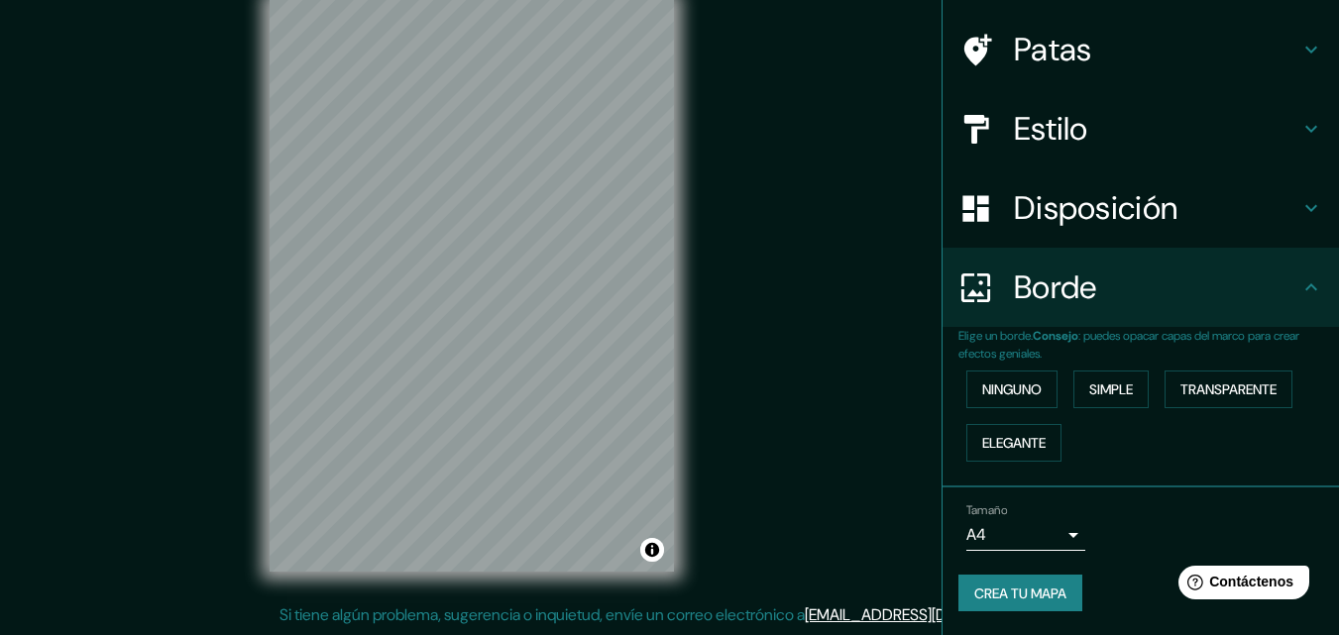
click at [1036, 538] on body "Mappin Ubicación Acapulco, [GEOGRAPHIC_DATA], [GEOGRAPHIC_DATA] Patas Estilo Di…" at bounding box center [669, 285] width 1339 height 635
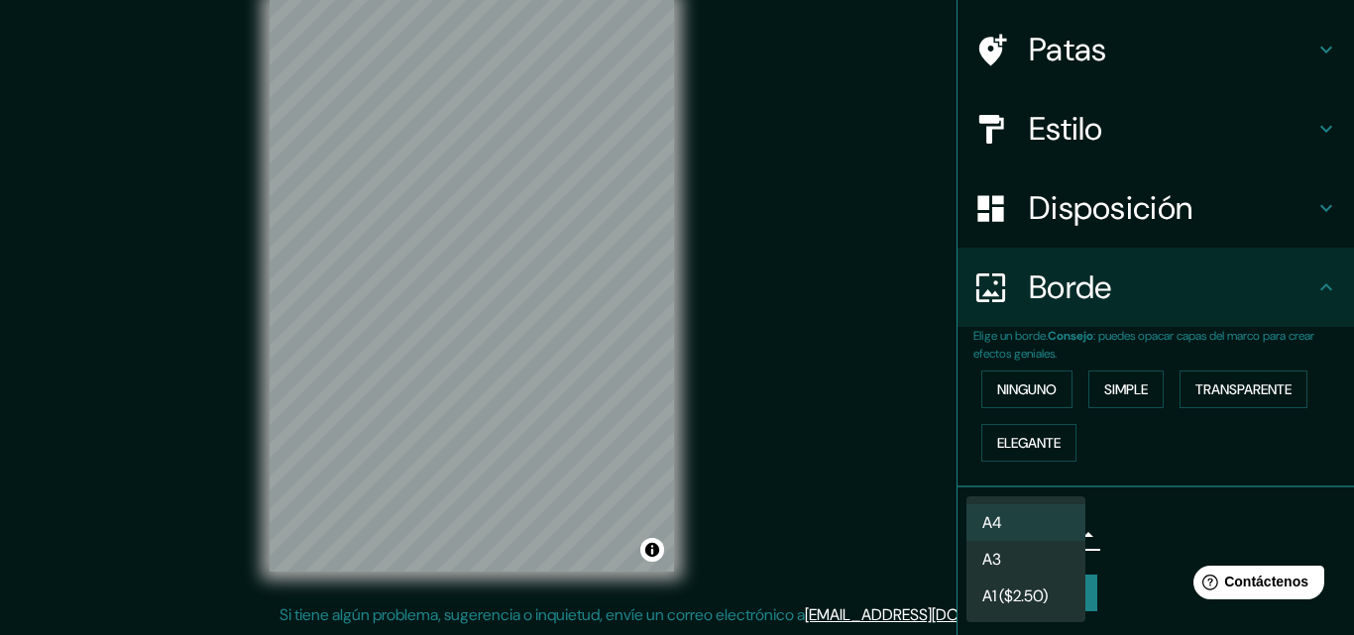
click at [1103, 517] on div at bounding box center [677, 317] width 1354 height 635
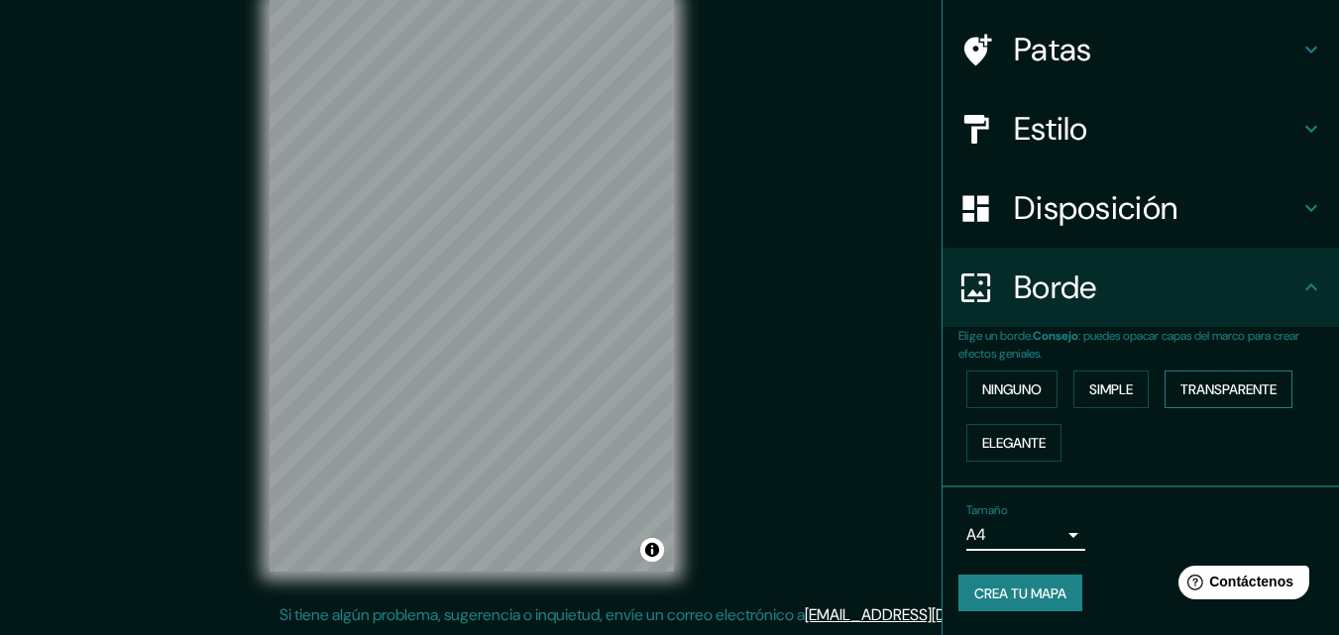
click at [1182, 383] on font "Transparente" at bounding box center [1228, 390] width 96 height 18
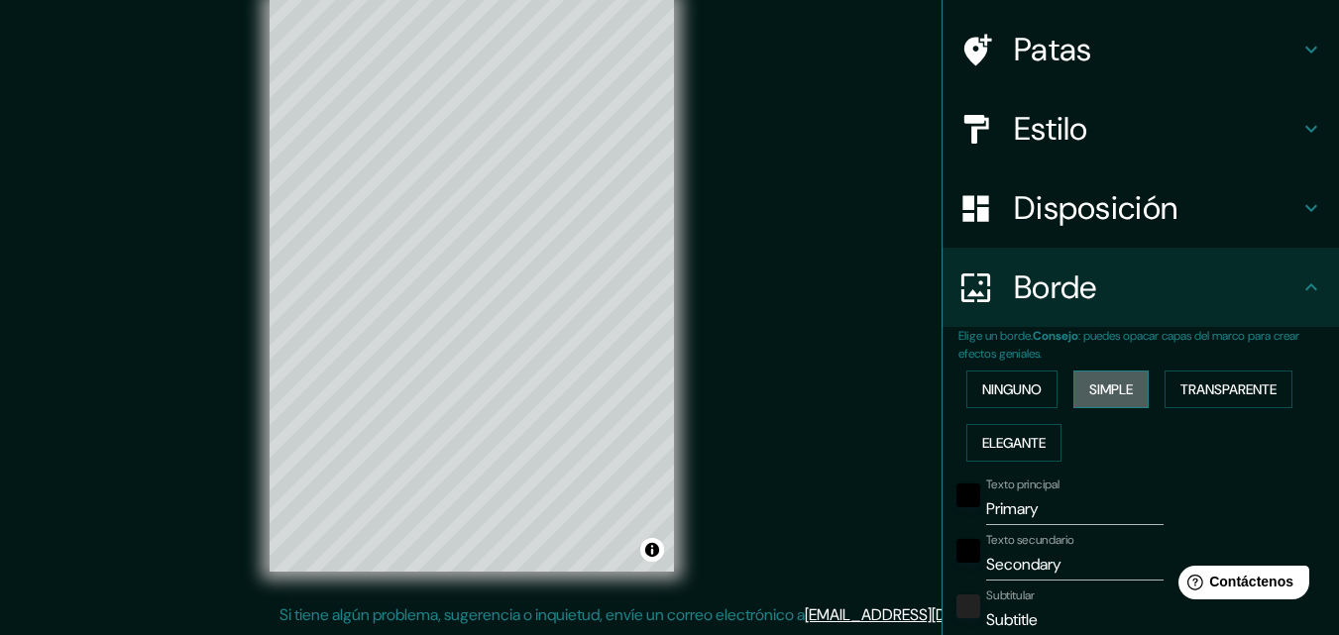
click at [1117, 397] on font "Simple" at bounding box center [1111, 390] width 44 height 18
click at [1034, 395] on button "Ninguno" at bounding box center [1011, 390] width 91 height 38
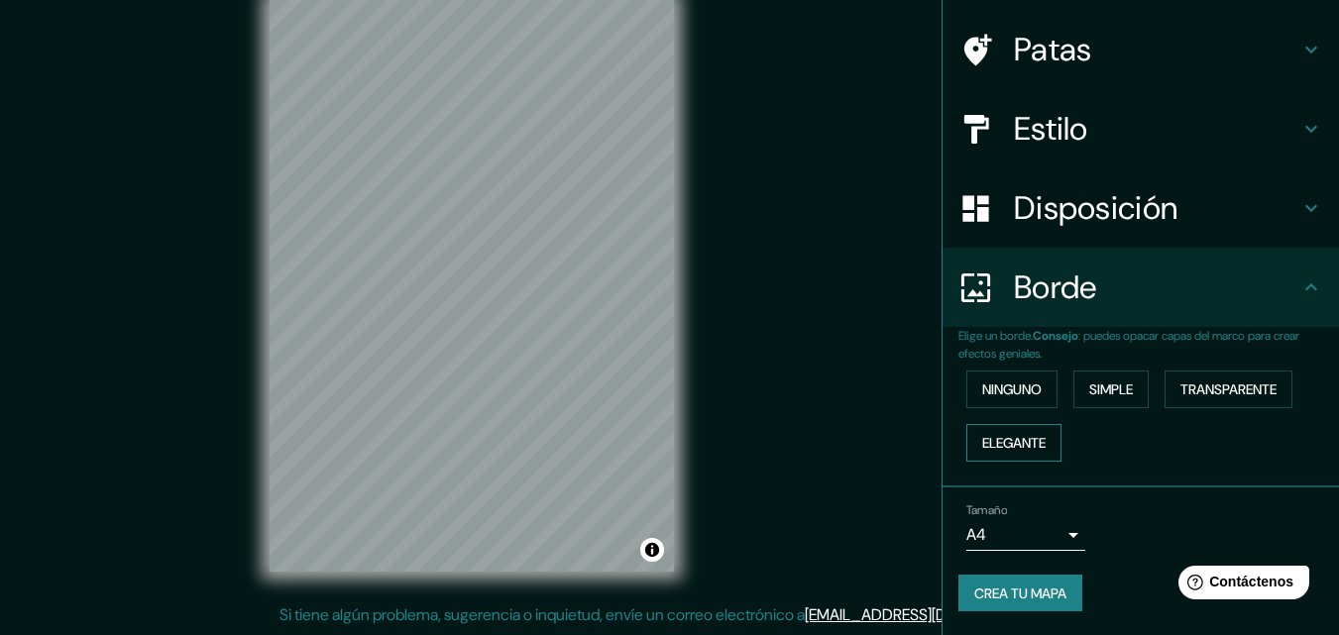
click at [1020, 446] on font "Elegante" at bounding box center [1013, 443] width 63 height 18
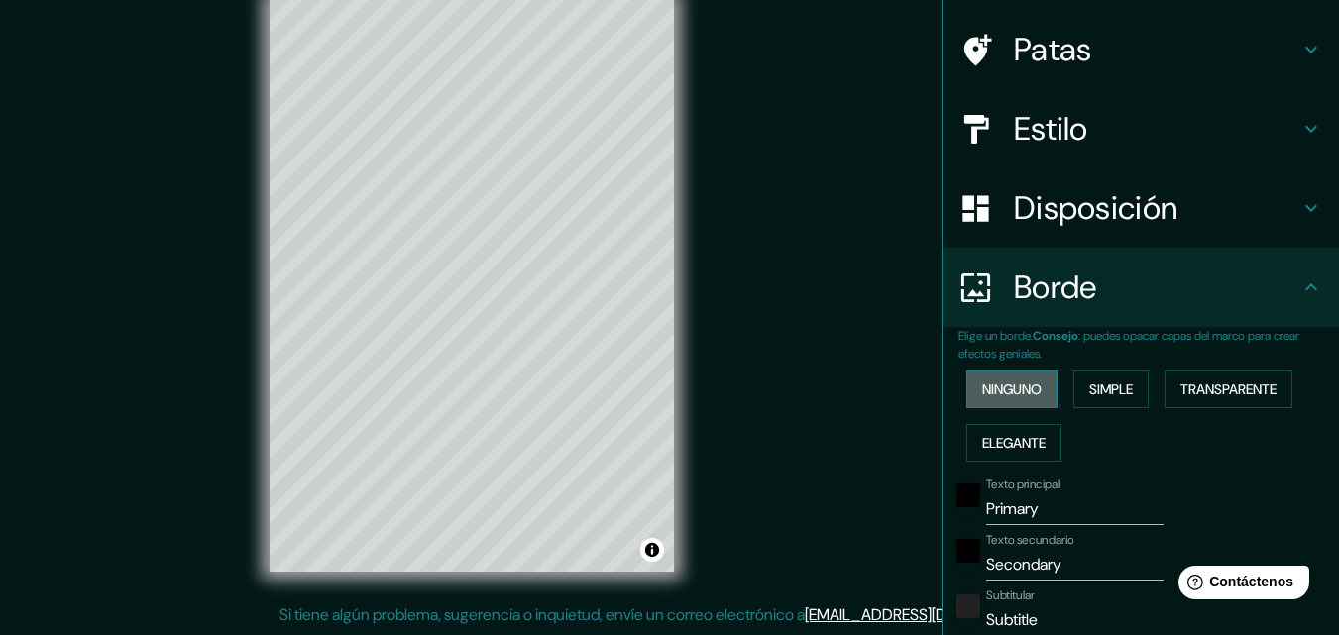
click at [1007, 401] on font "Ninguno" at bounding box center [1011, 390] width 59 height 26
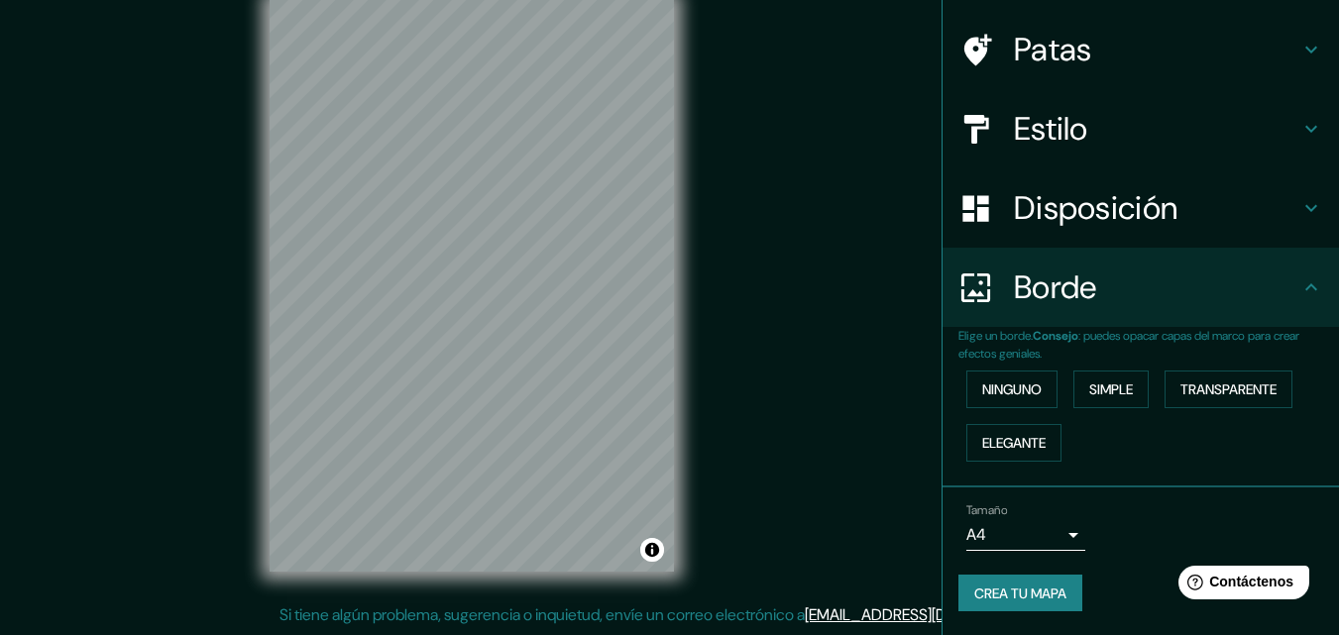
click at [1026, 209] on font "Disposición" at bounding box center [1096, 208] width 164 height 42
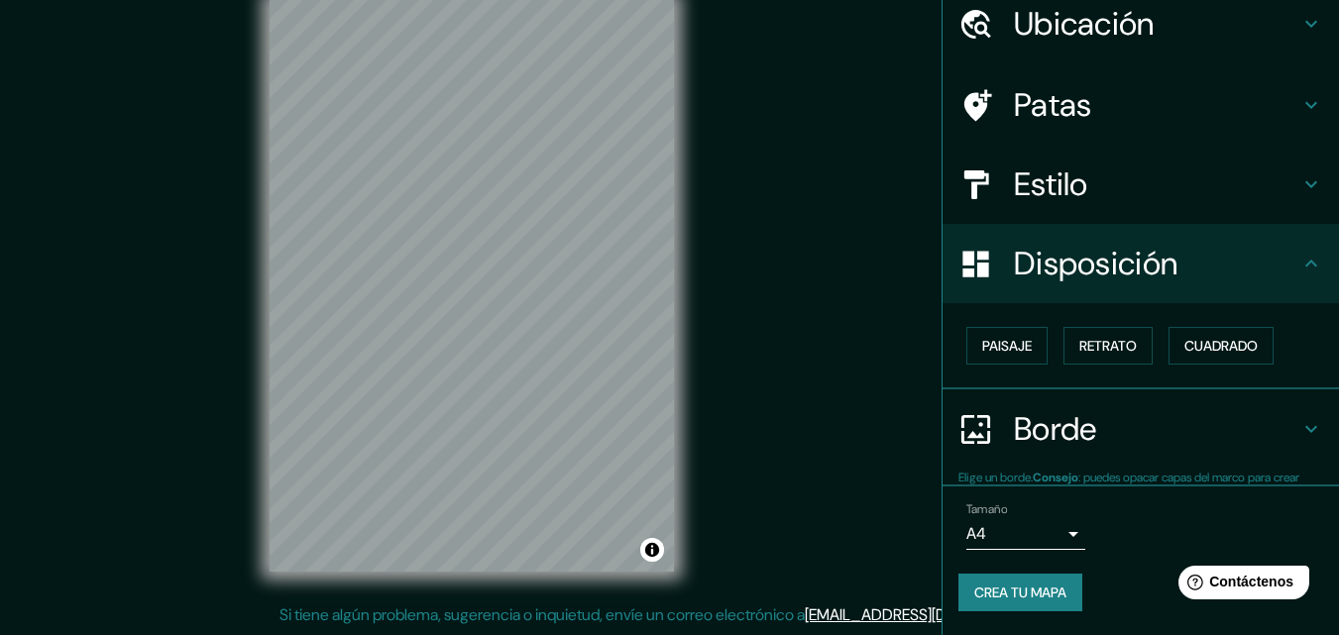
scroll to position [79, 0]
click at [997, 356] on font "Paisaje" at bounding box center [1007, 346] width 50 height 26
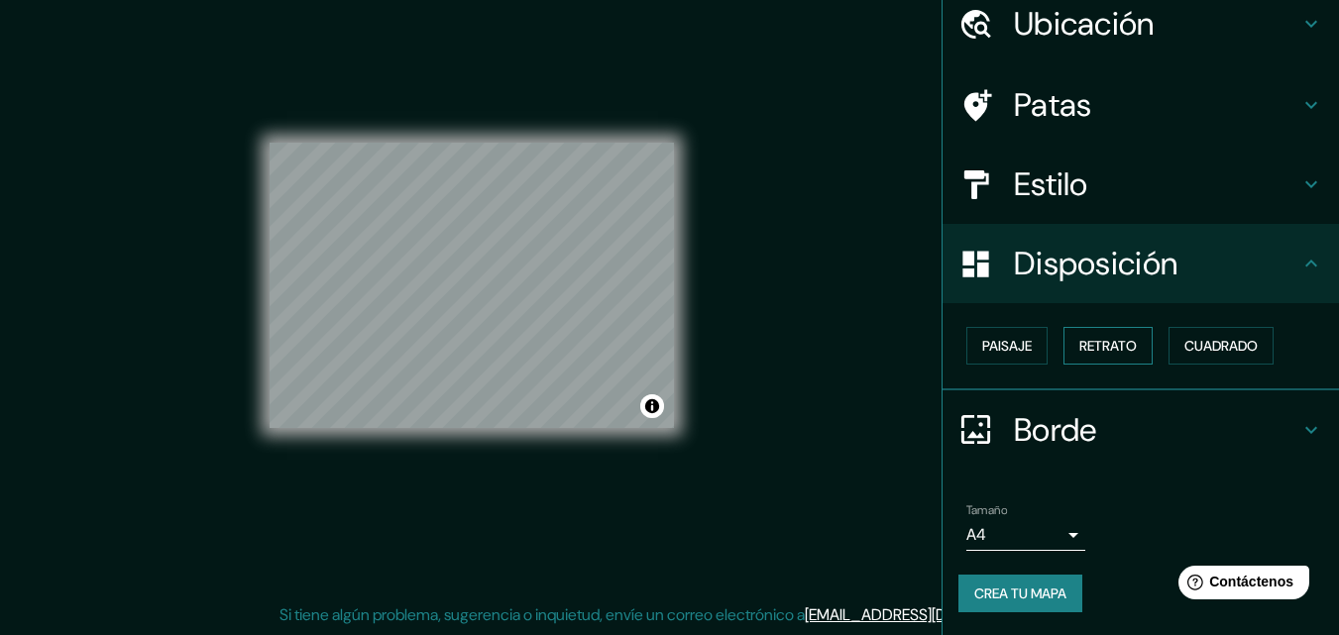
click at [1093, 355] on font "Retrato" at bounding box center [1107, 346] width 57 height 18
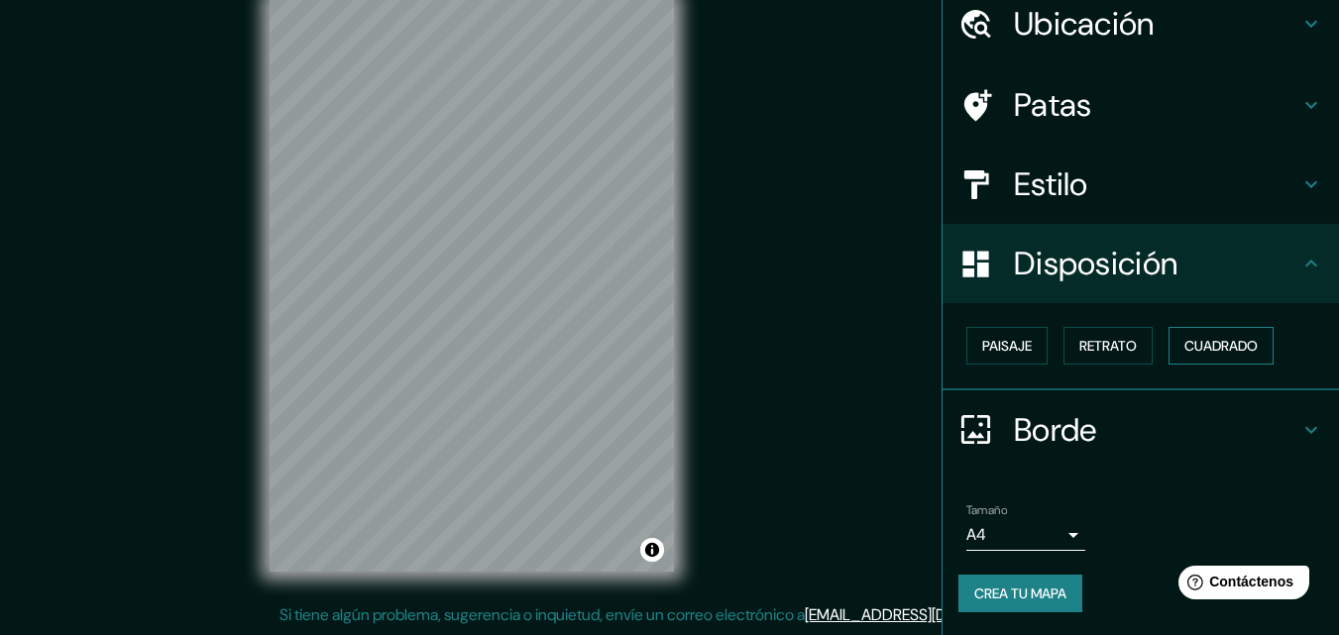
click at [1205, 346] on font "Cuadrado" at bounding box center [1220, 346] width 73 height 18
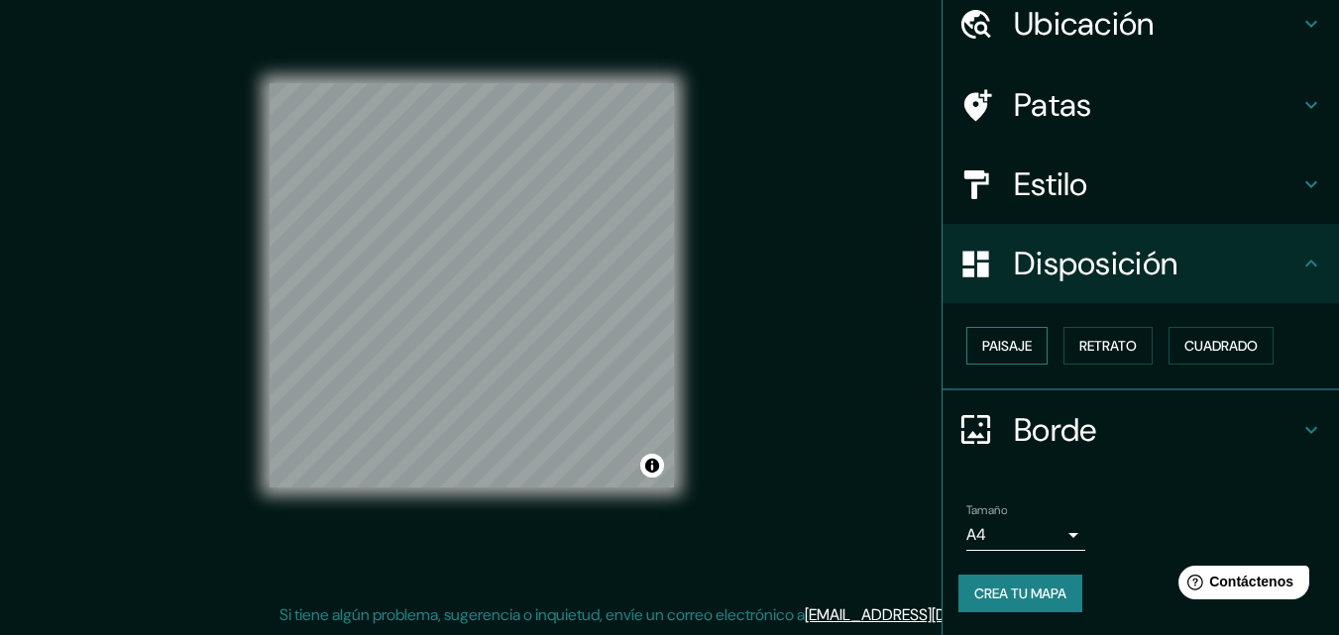
click at [1005, 347] on font "Paisaje" at bounding box center [1007, 346] width 50 height 18
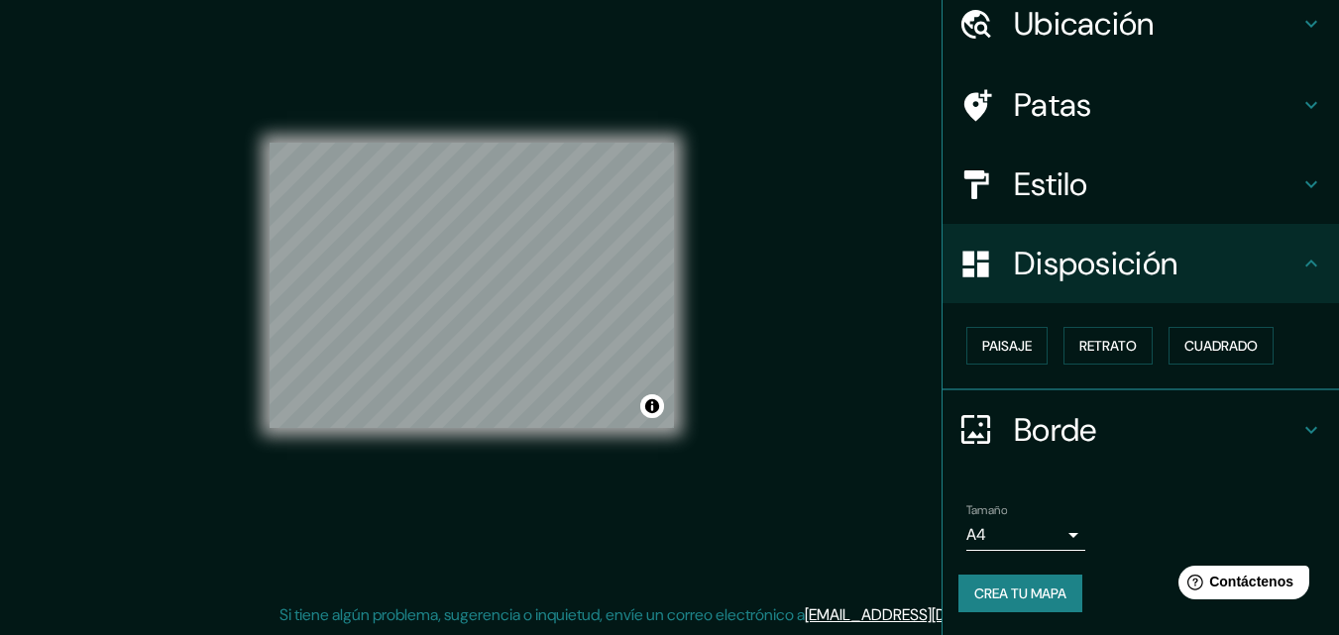
click at [1053, 600] on font "Crea tu mapa" at bounding box center [1020, 594] width 92 height 18
